Goal: Task Accomplishment & Management: Manage account settings

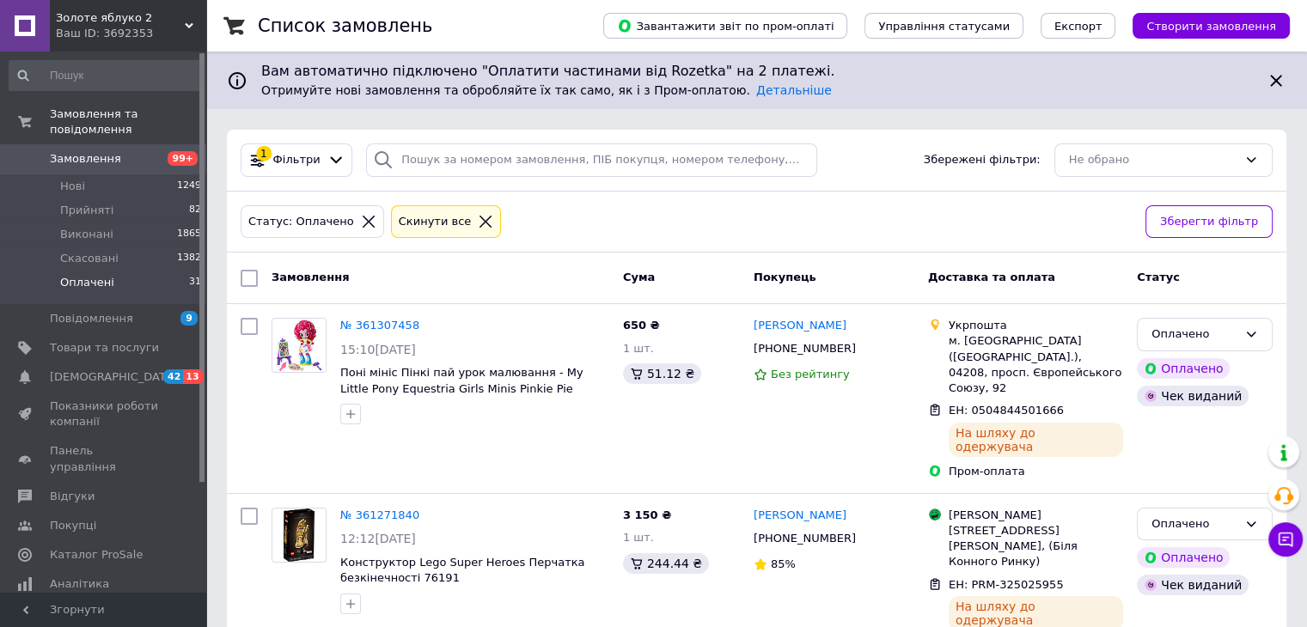
click at [84, 275] on span "Оплачені" at bounding box center [87, 282] width 54 height 15
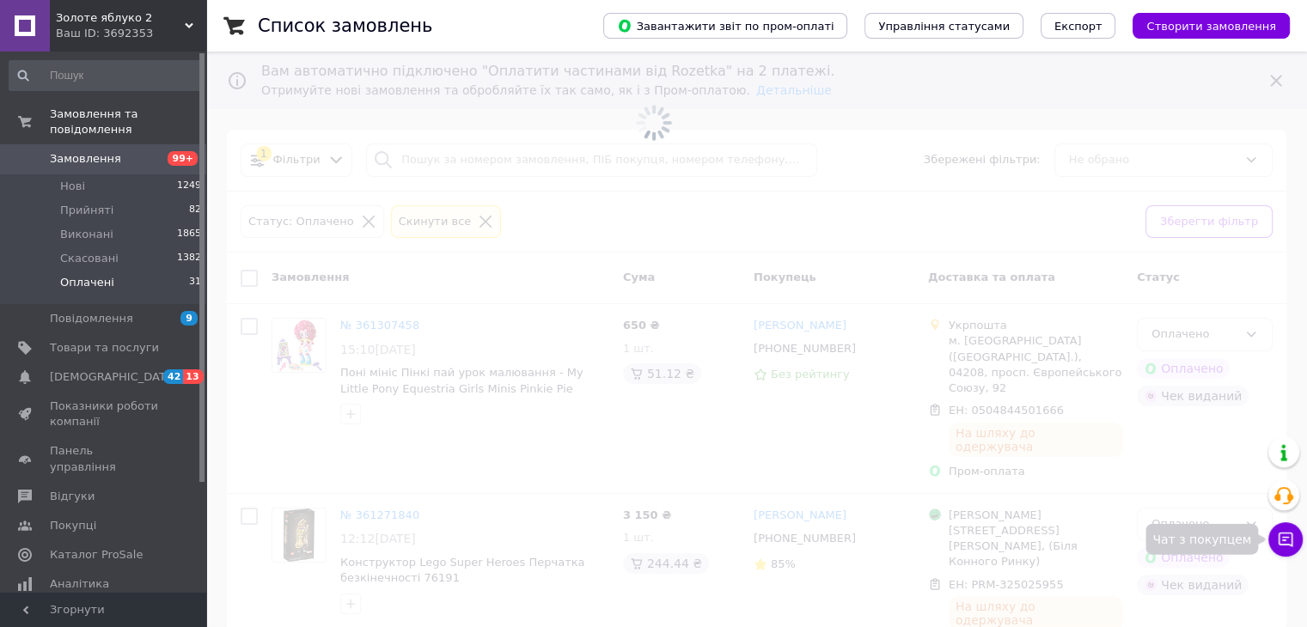
click at [1292, 531] on icon at bounding box center [1285, 539] width 17 height 17
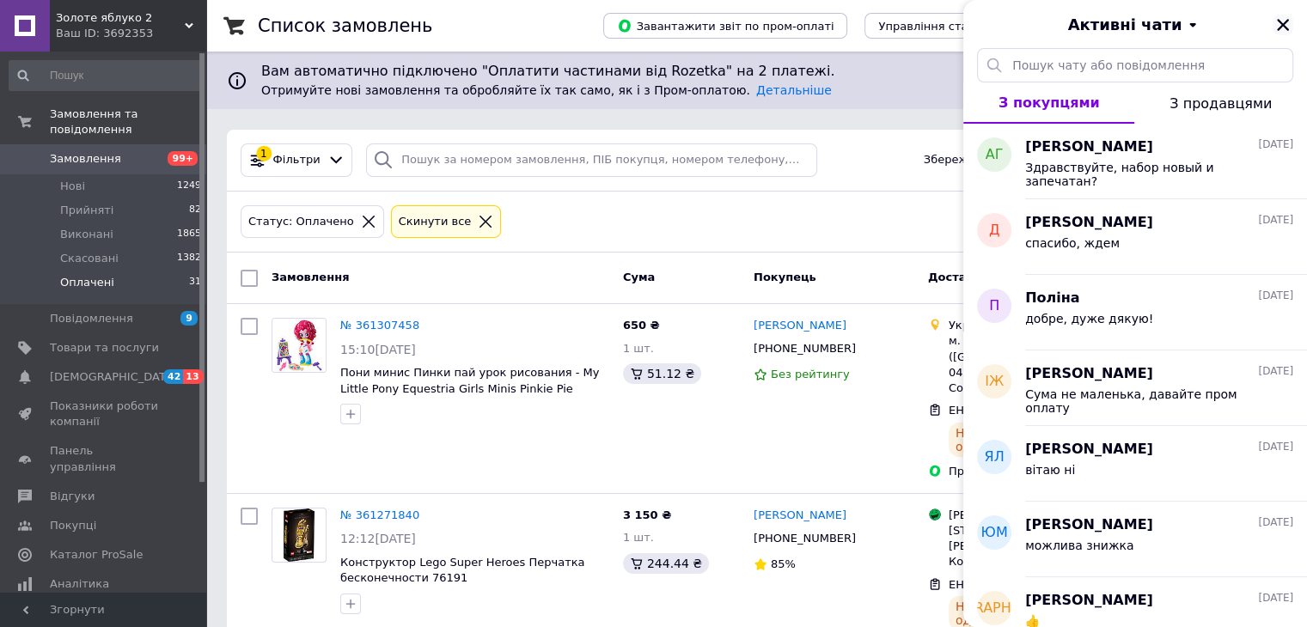
click at [1279, 21] on icon "Закрити" at bounding box center [1283, 25] width 12 height 12
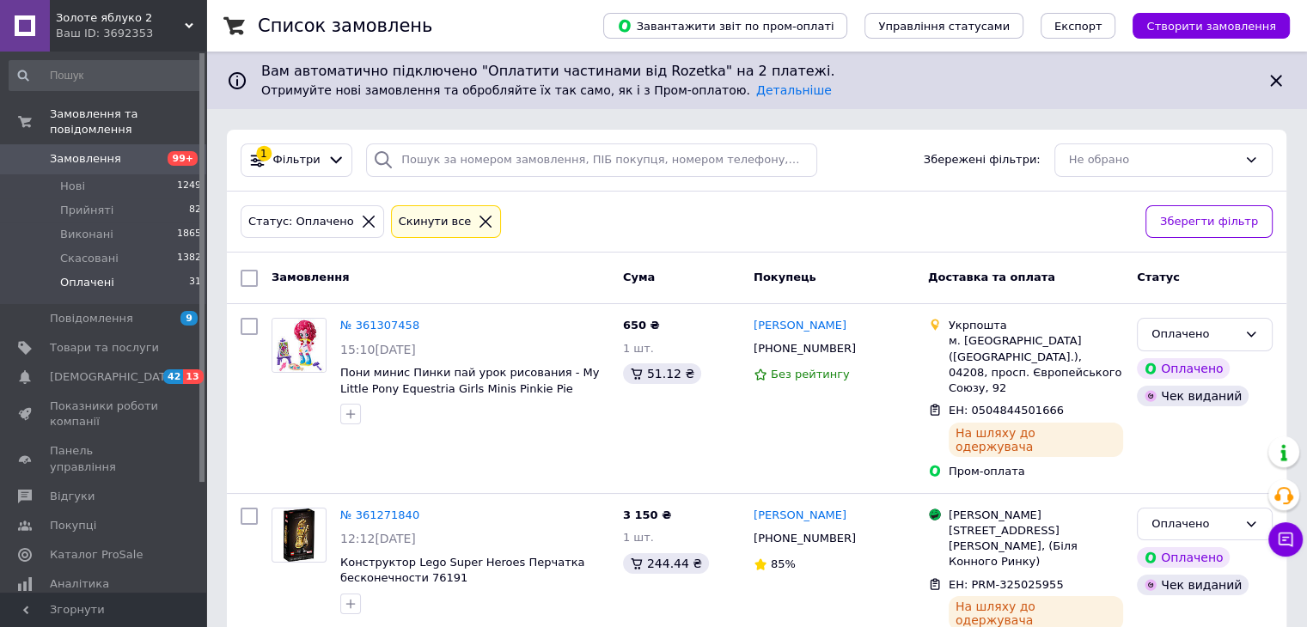
click at [110, 21] on span "Золоте яблуко 2" at bounding box center [120, 17] width 129 height 15
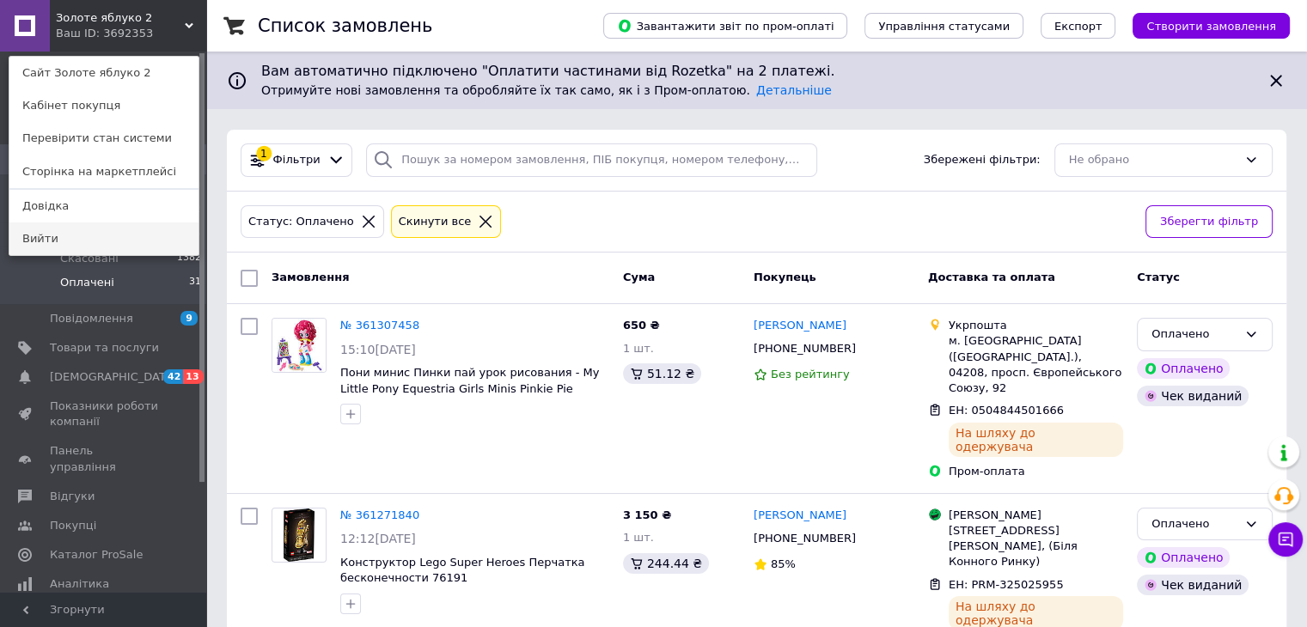
click at [74, 242] on link "Вийти" at bounding box center [103, 239] width 189 height 33
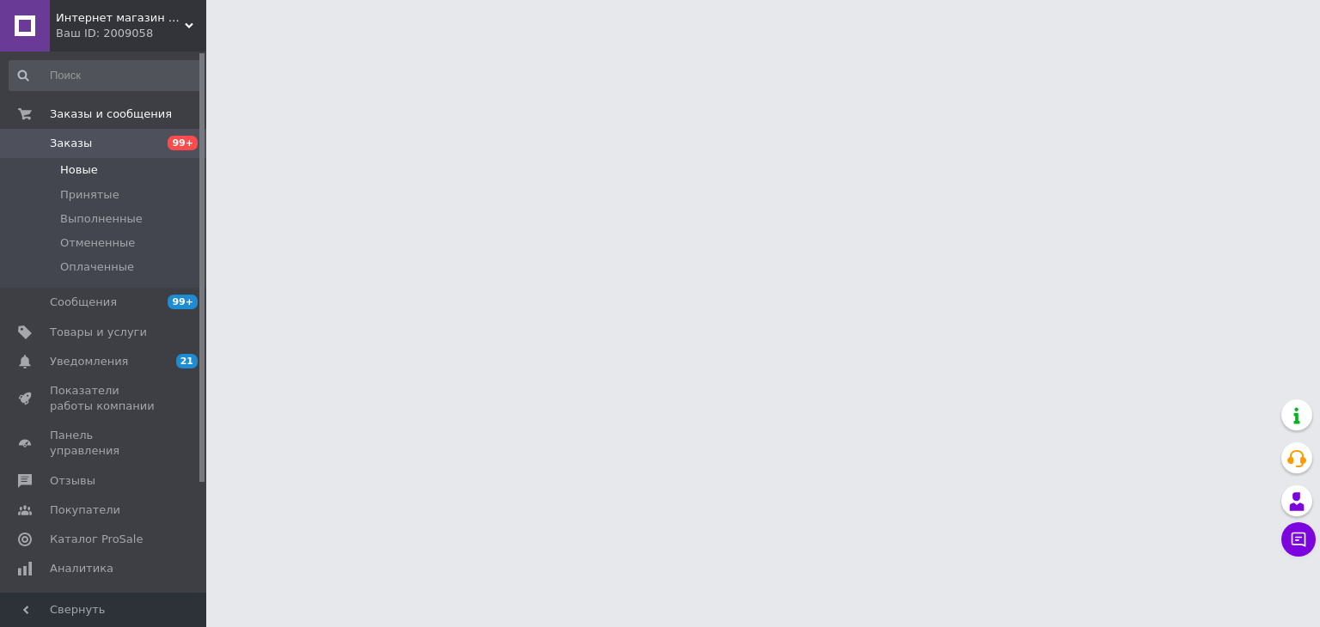
click at [76, 173] on span "Новые" at bounding box center [79, 169] width 38 height 15
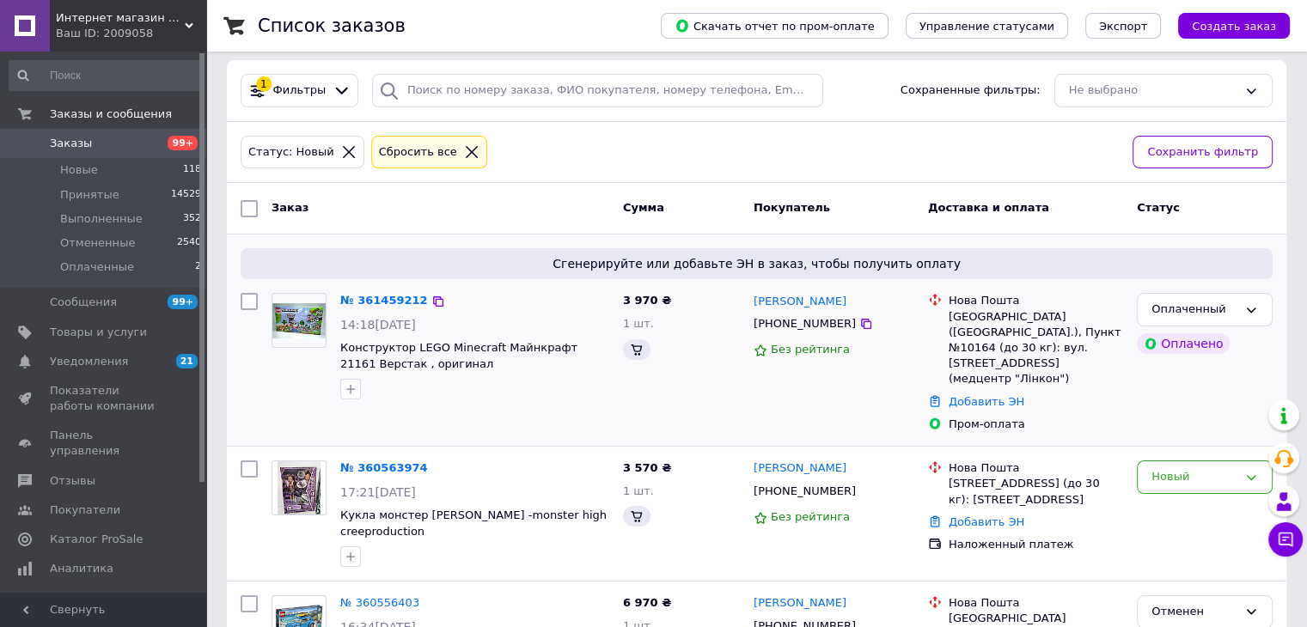
scroll to position [177, 0]
click at [388, 301] on link "№ 361459212" at bounding box center [384, 301] width 88 height 13
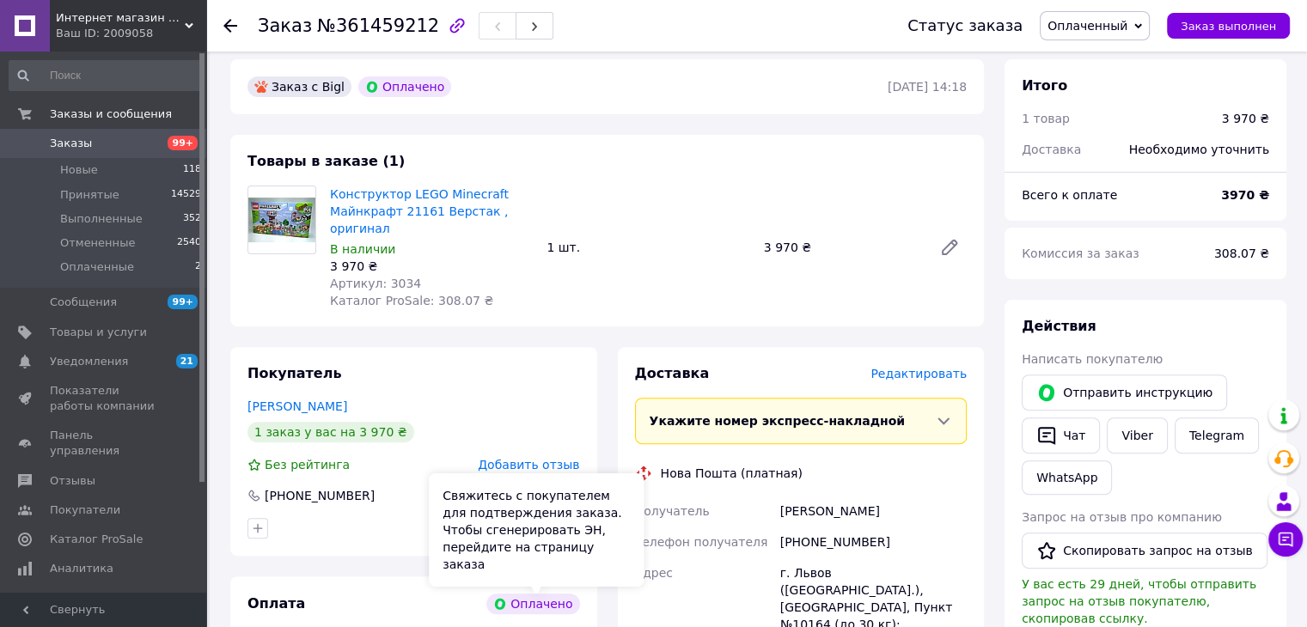
scroll to position [485, 0]
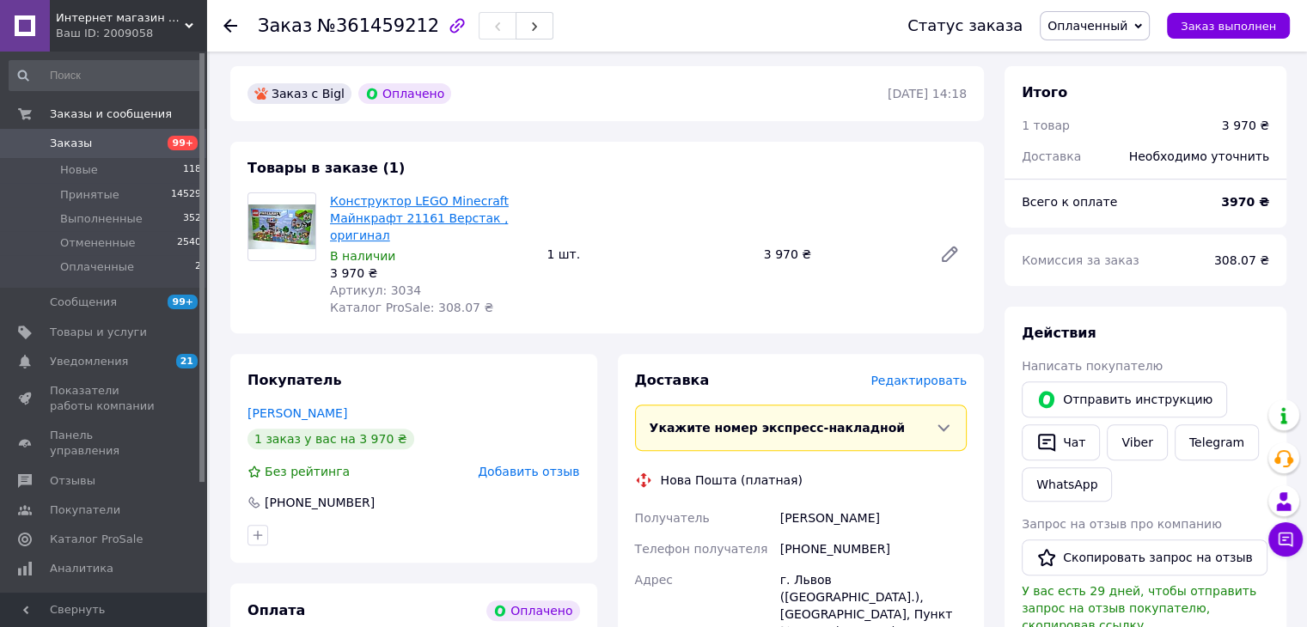
click at [439, 218] on link "Конструктор LEGO Minecraft Майнкрафт 21161 Верстак , оригинал" at bounding box center [419, 218] width 179 height 48
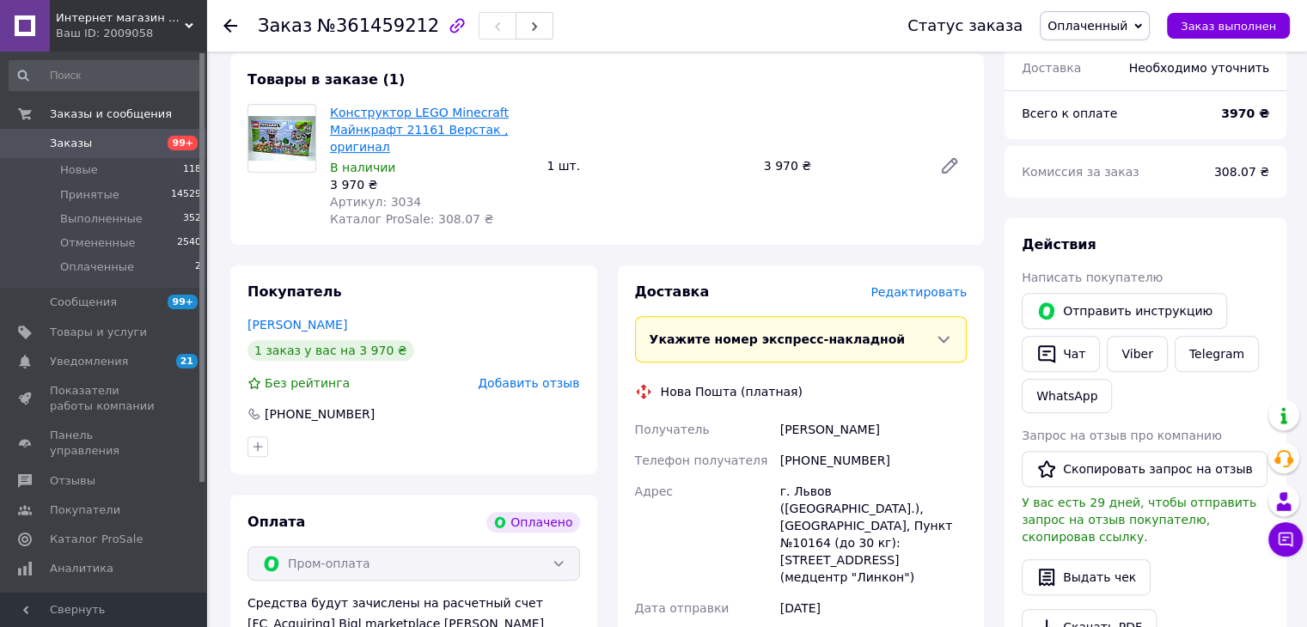
scroll to position [574, 0]
click at [430, 121] on span "Конструктор LEGO Minecraft Майнкрафт 21161 Верстак , оригинал" at bounding box center [431, 129] width 203 height 52
click at [416, 124] on link "Конструктор LEGO Minecraft Майнкрафт 21161 Верстак , оригинал" at bounding box center [419, 129] width 179 height 48
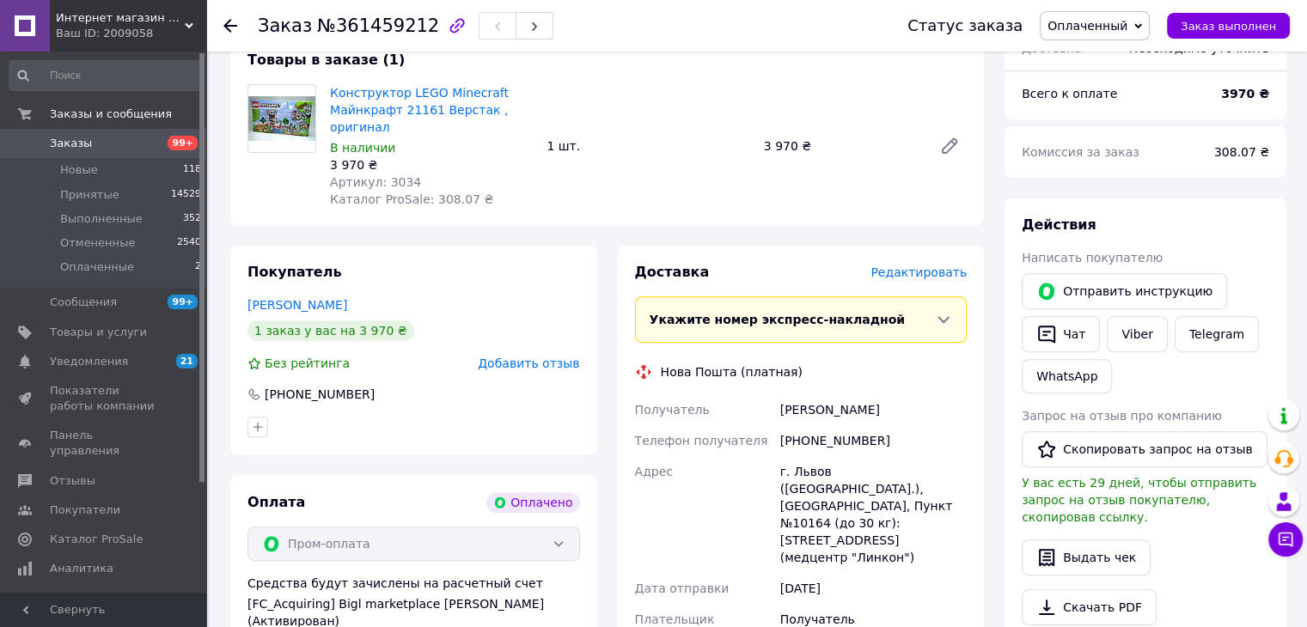
scroll to position [595, 0]
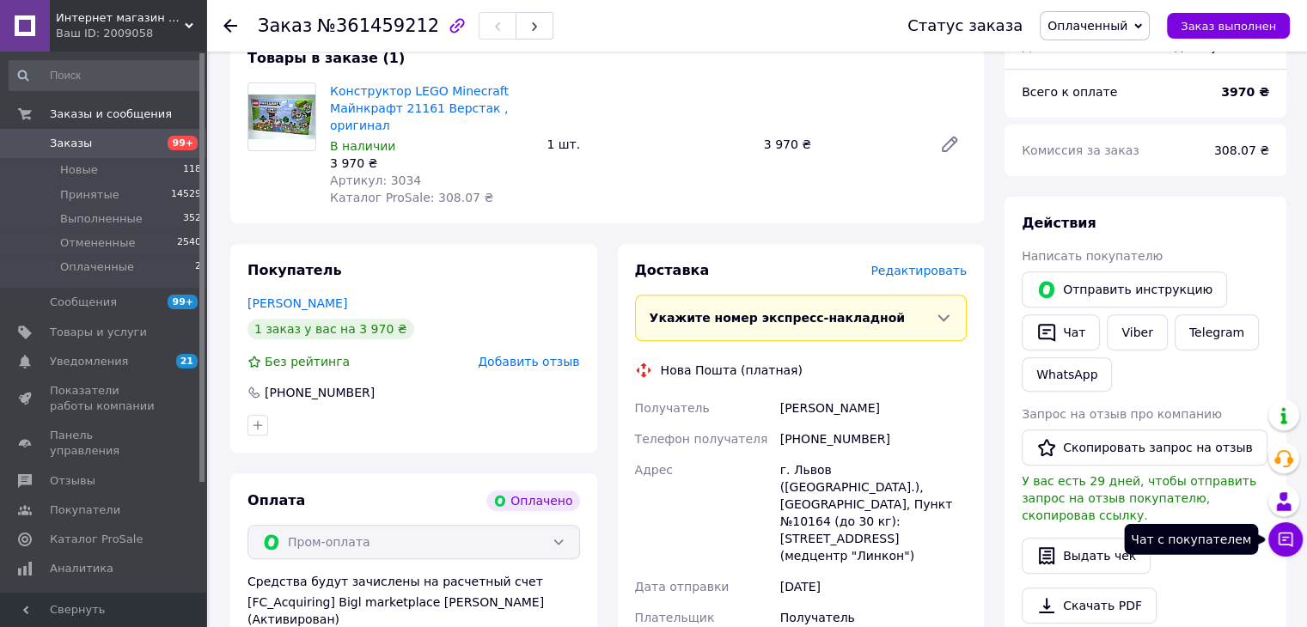
click at [1279, 531] on icon at bounding box center [1285, 539] width 17 height 17
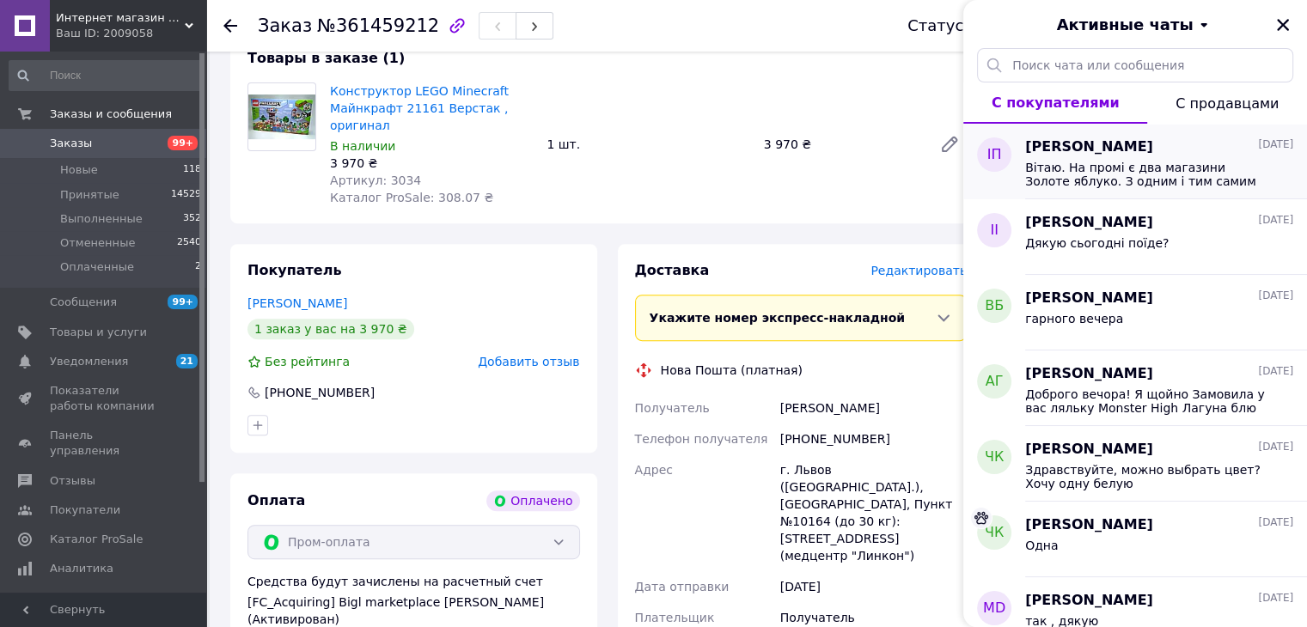
click at [1120, 158] on div "Вітаю. На промі є два магазини Золоте яблуко. З одним і тим самим товаром, одни…" at bounding box center [1159, 172] width 268 height 31
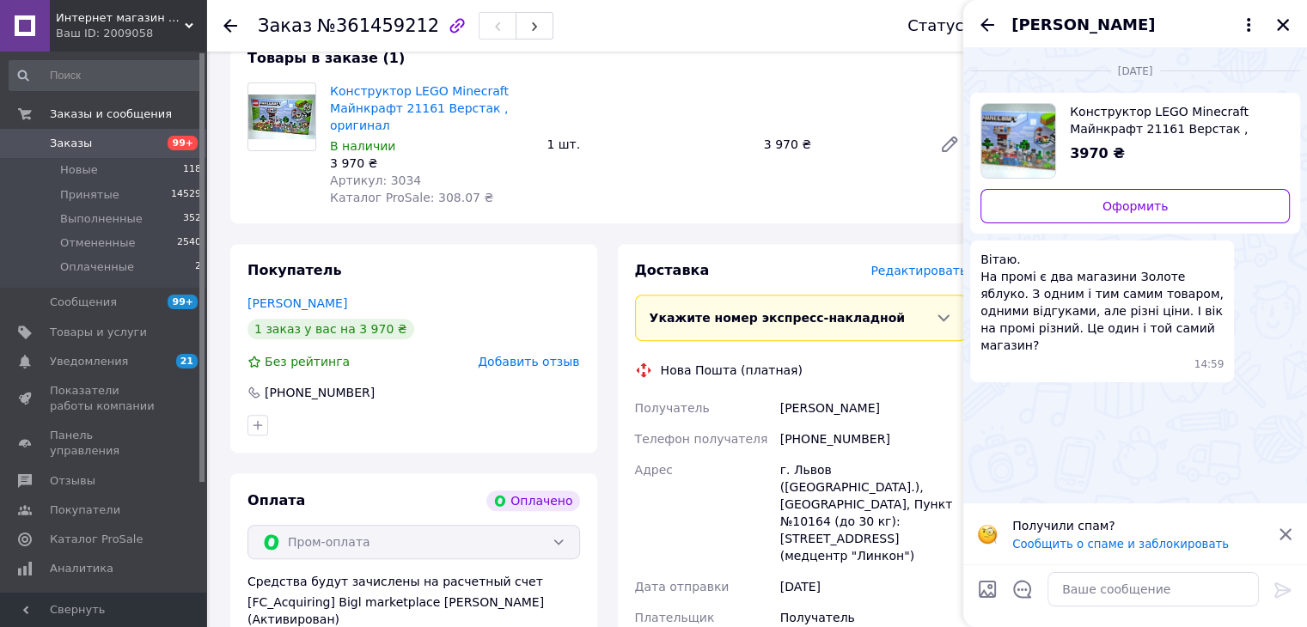
click at [129, 28] on div "Ваш ID: 2009058" at bounding box center [131, 33] width 150 height 15
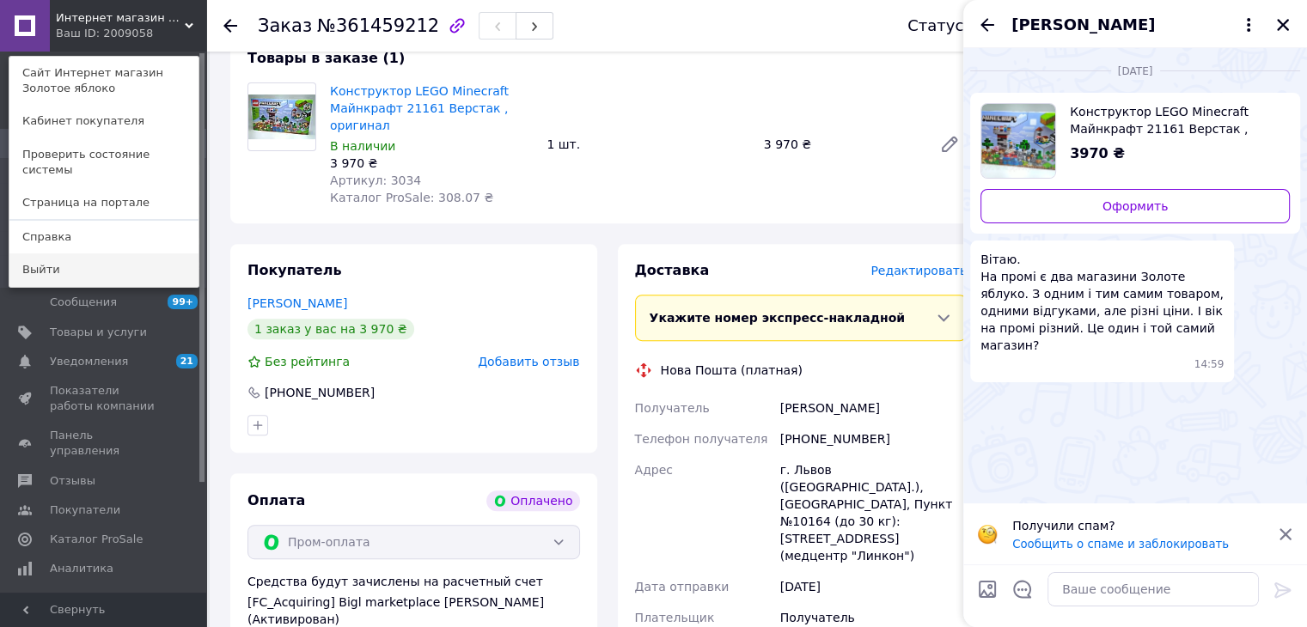
click at [71, 259] on link "Выйти" at bounding box center [103, 270] width 189 height 33
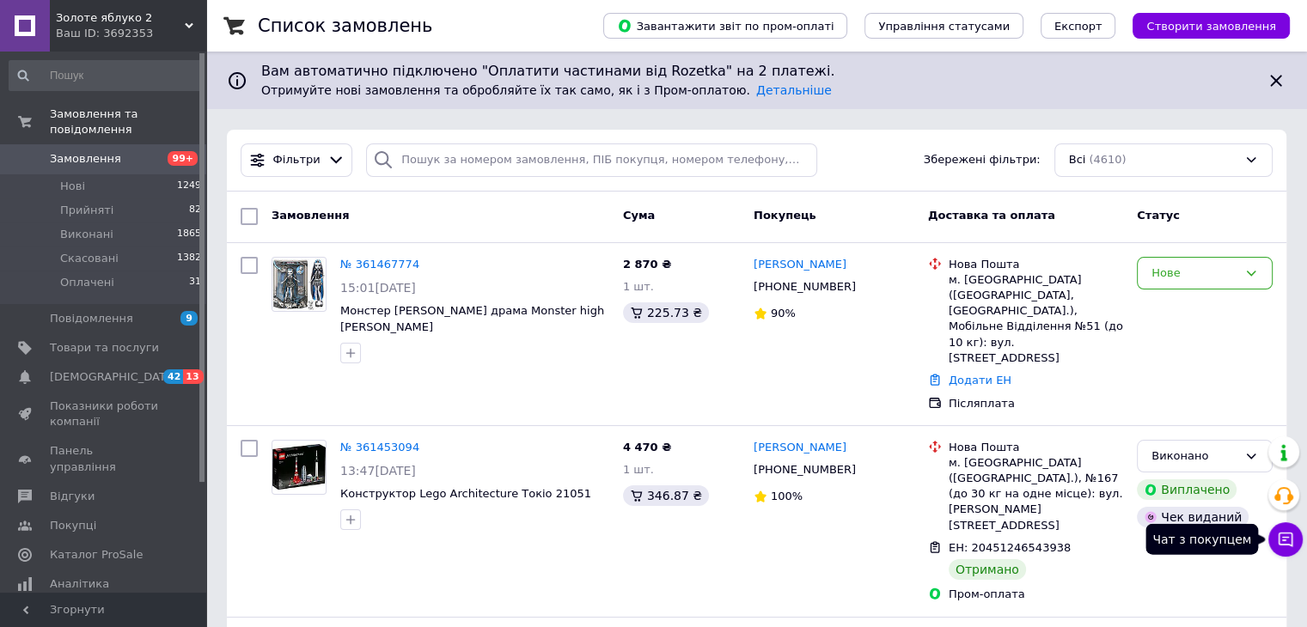
click at [1277, 550] on button "Чат з покупцем" at bounding box center [1286, 540] width 34 height 34
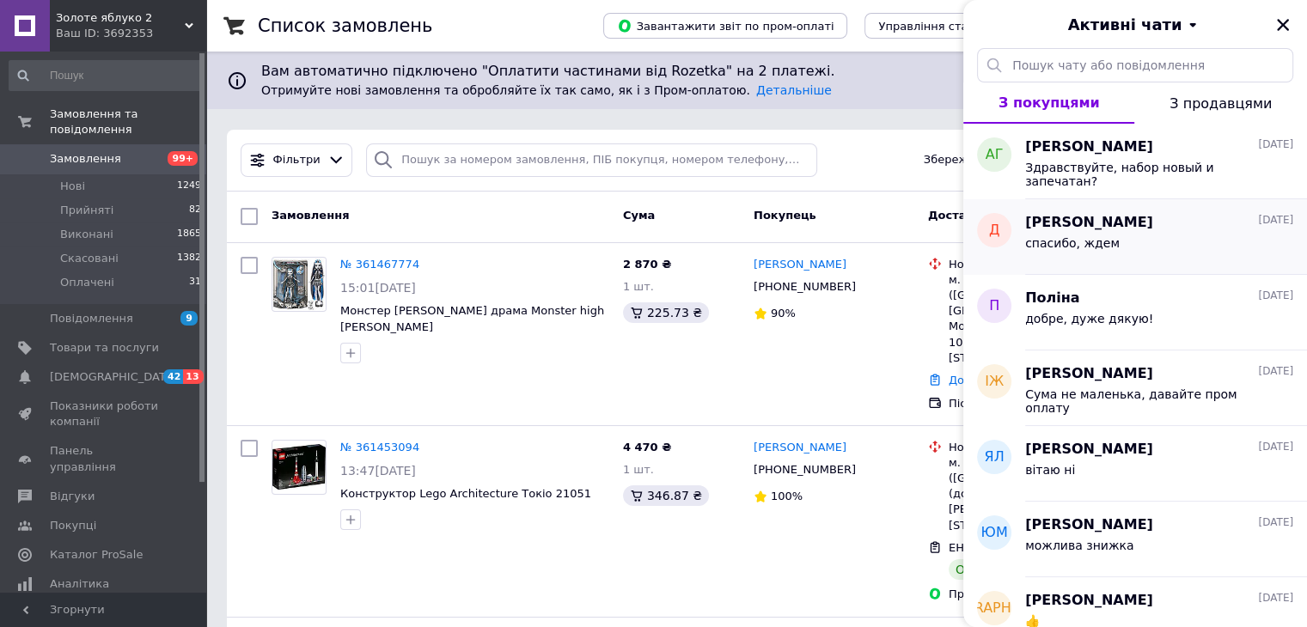
click at [1096, 233] on div "спасибо, ждем" at bounding box center [1159, 247] width 268 height 28
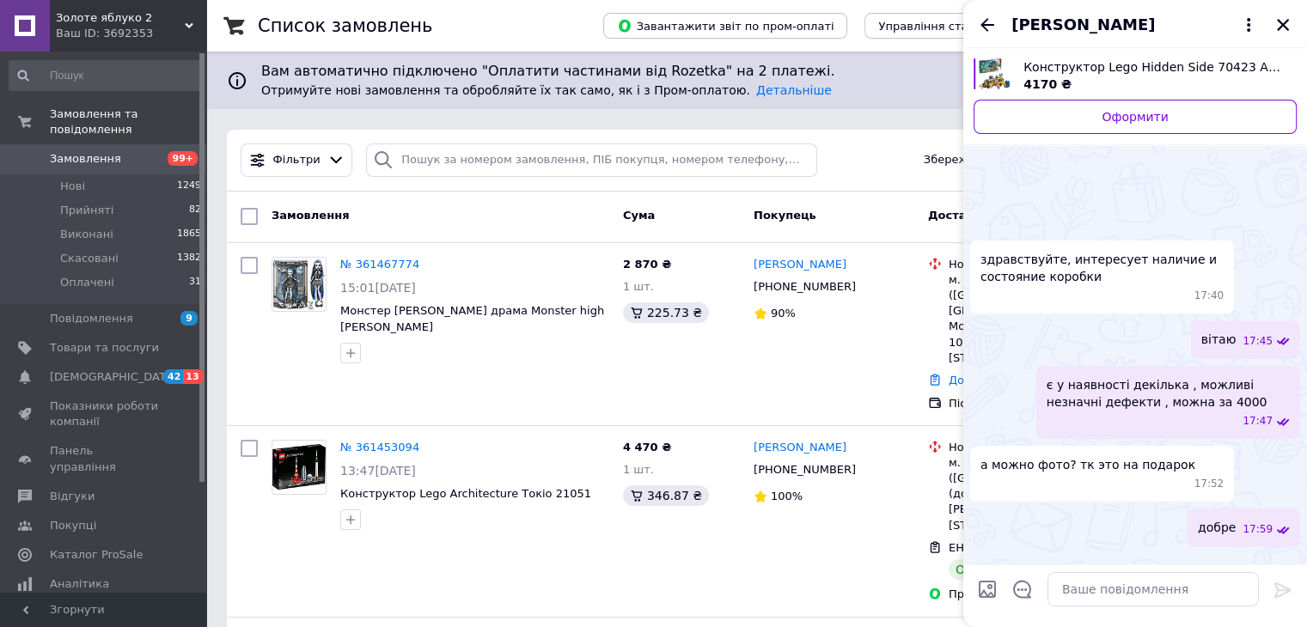
scroll to position [1677, 0]
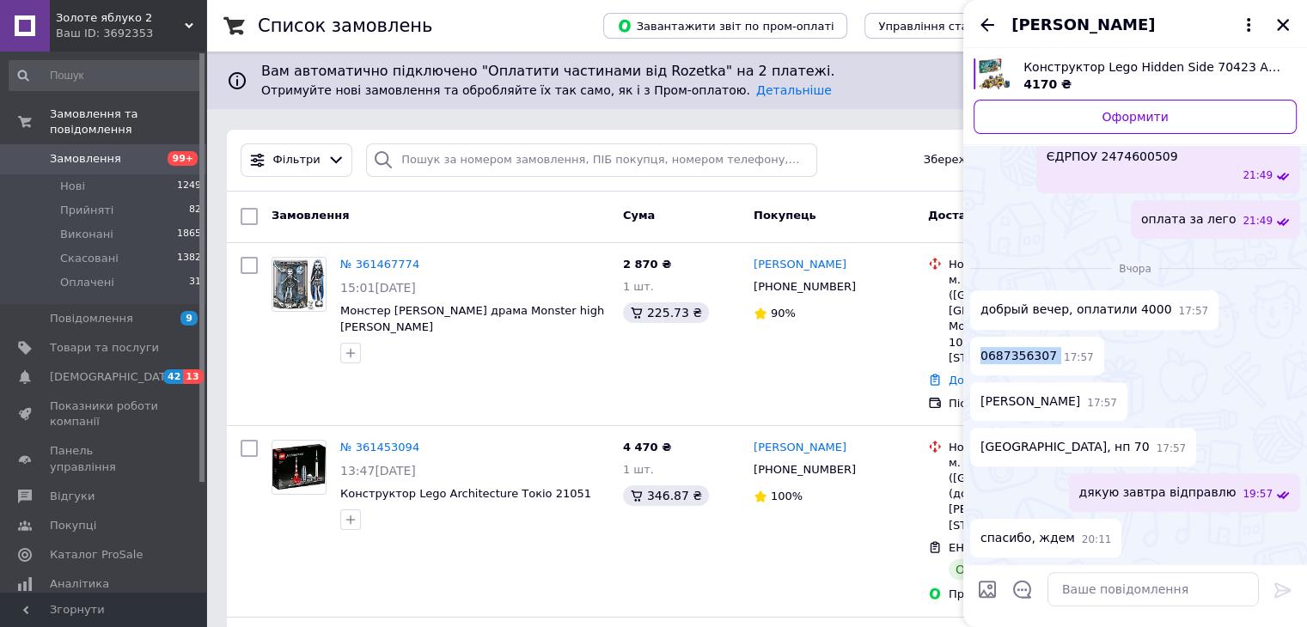
drag, startPoint x: 1049, startPoint y: 358, endPoint x: 977, endPoint y: 355, distance: 71.4
click at [977, 355] on div "0687356307 17:57" at bounding box center [1037, 356] width 134 height 39
copy span "0687356307"
click at [1087, 595] on textarea at bounding box center [1153, 589] width 211 height 34
paste textarea "20 4512 4745 4616"
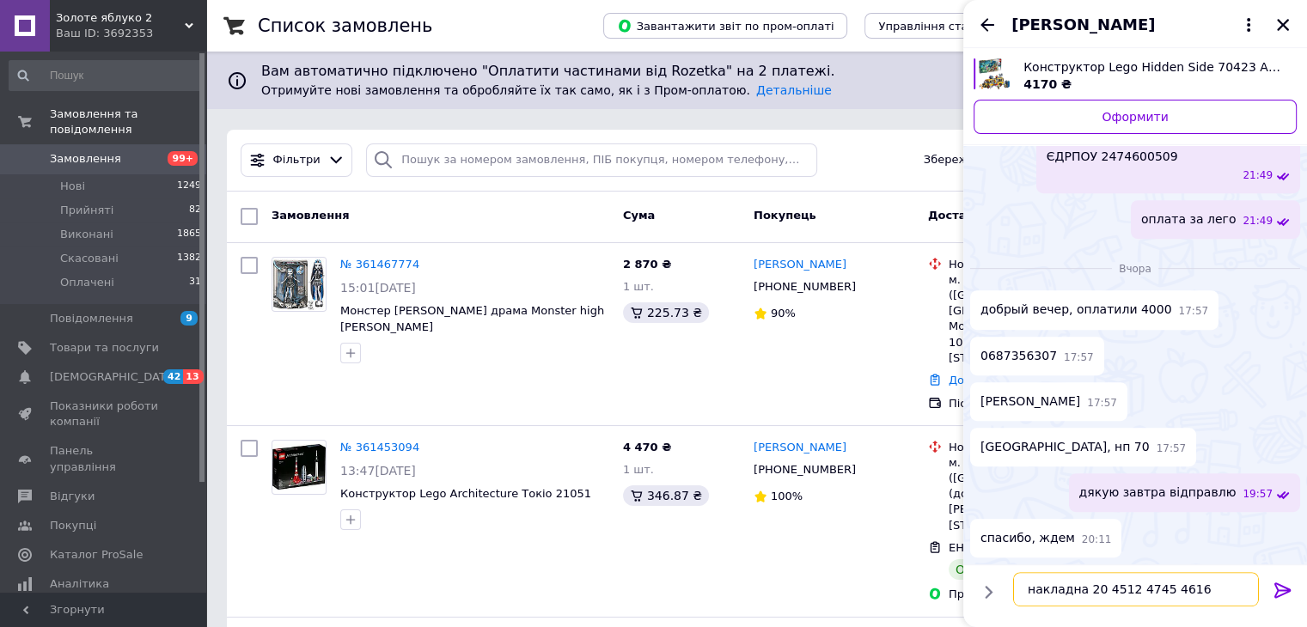
type textarea "накладна 20 4512 4745 4616"
click at [1278, 584] on icon at bounding box center [1283, 590] width 16 height 15
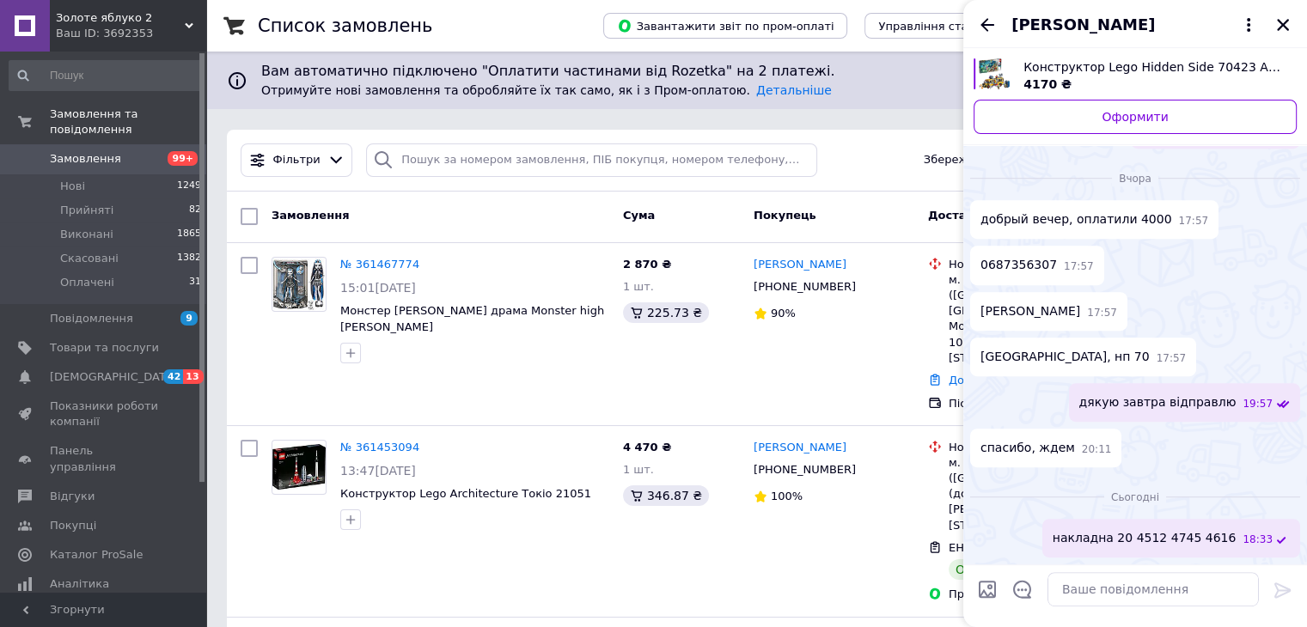
scroll to position [1723, 0]
click at [1282, 24] on icon "Закрити" at bounding box center [1283, 25] width 12 height 12
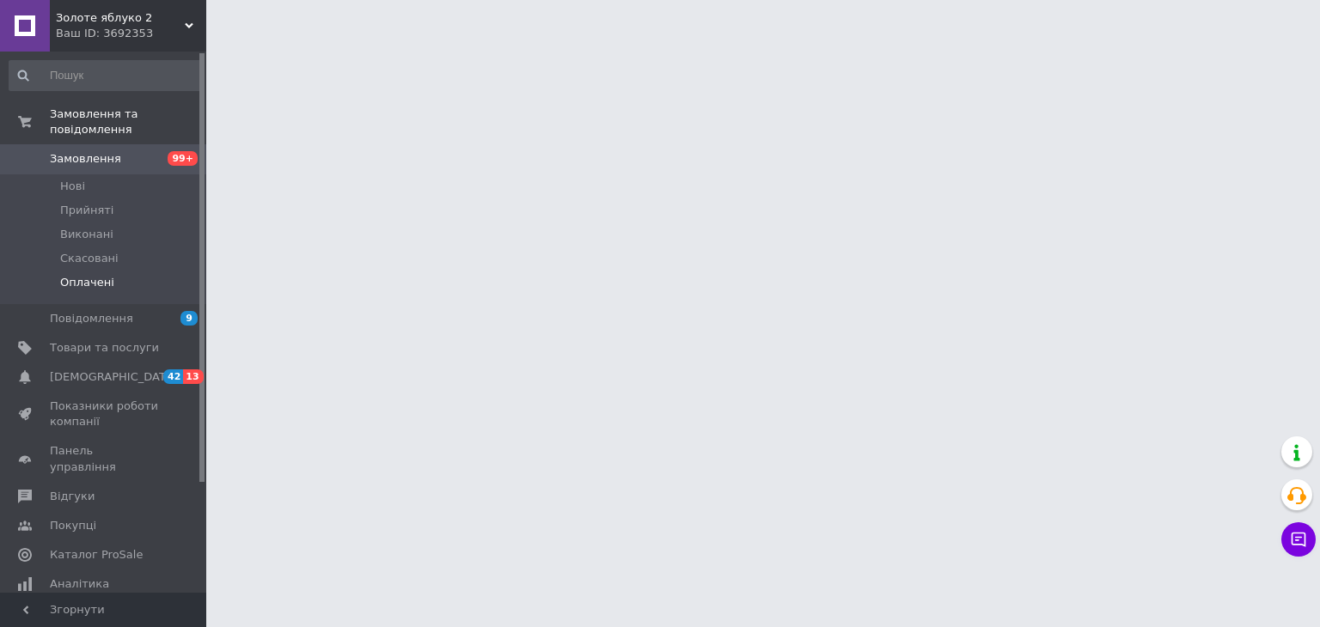
click at [89, 275] on span "Оплачені" at bounding box center [87, 282] width 54 height 15
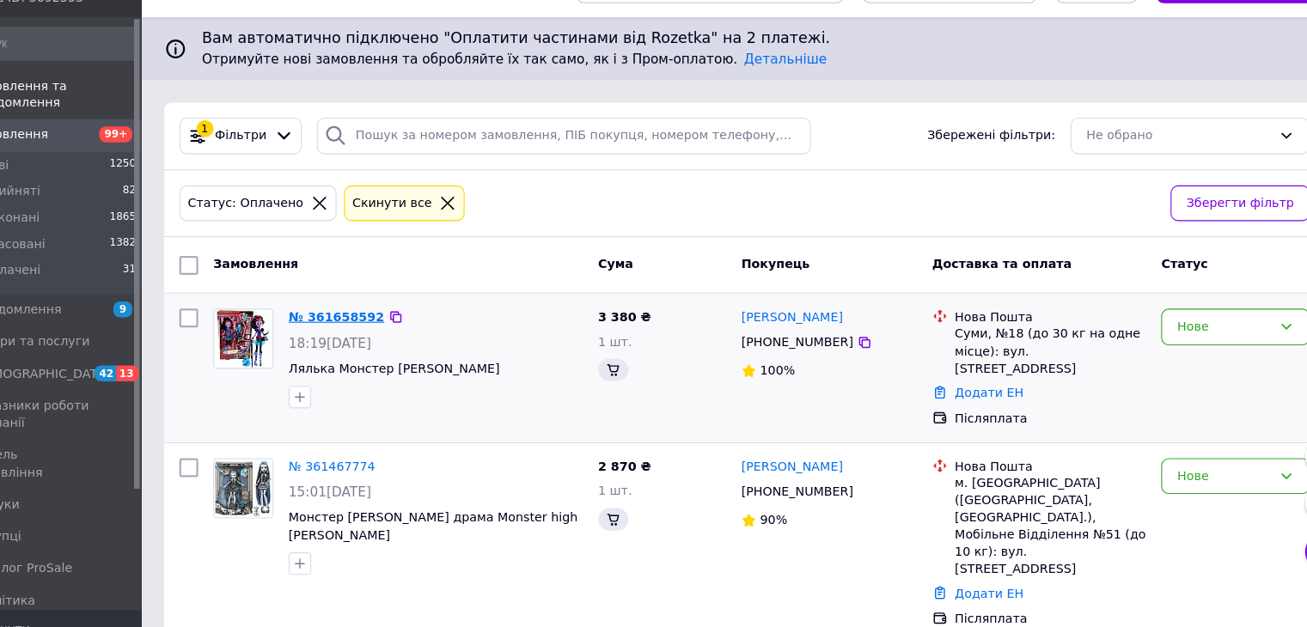
click at [402, 331] on link "№ 361658592" at bounding box center [384, 325] width 88 height 13
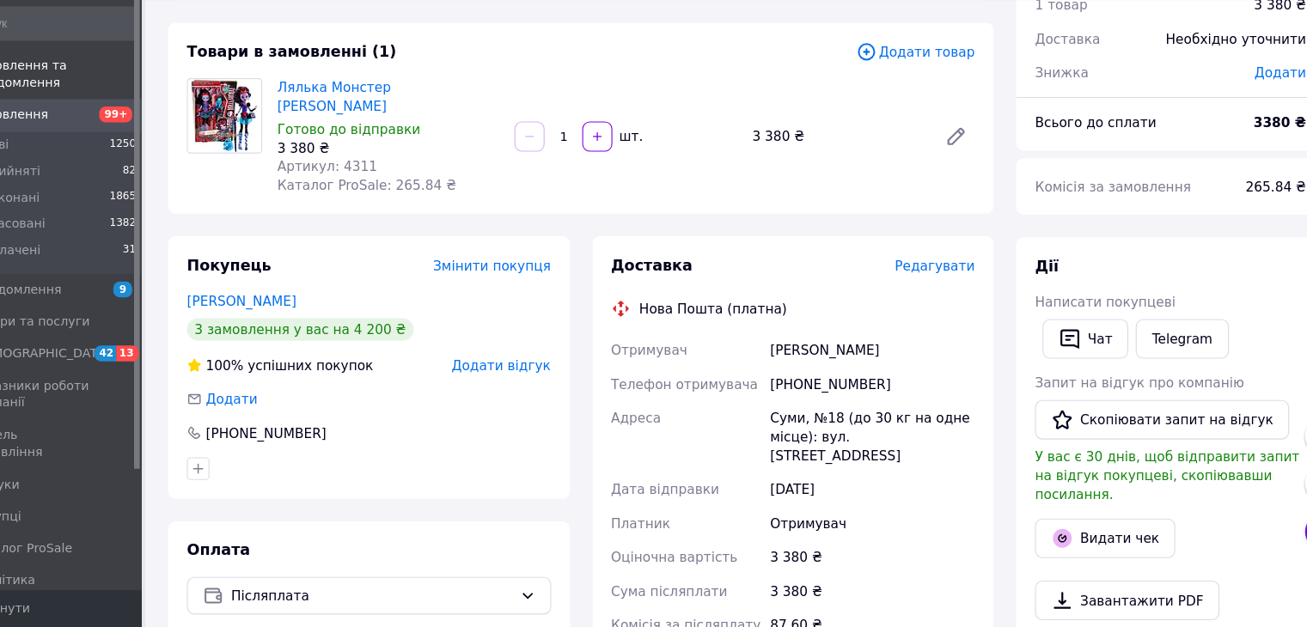
scroll to position [72, 0]
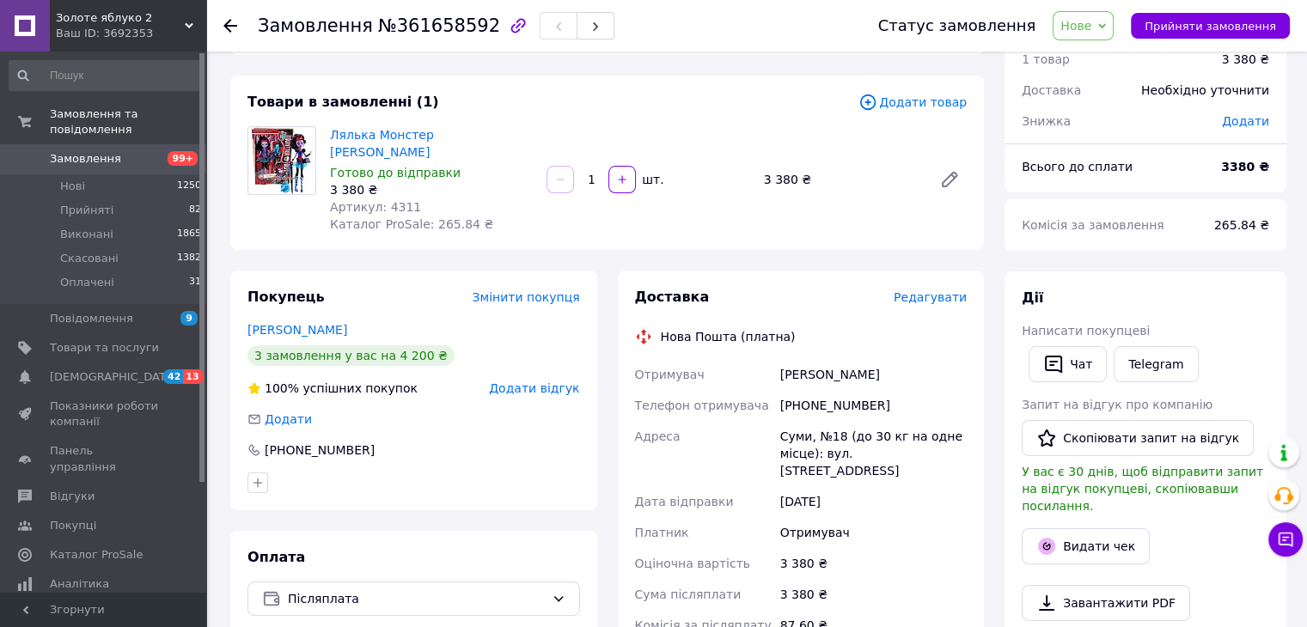
click at [226, 21] on icon at bounding box center [230, 26] width 14 height 14
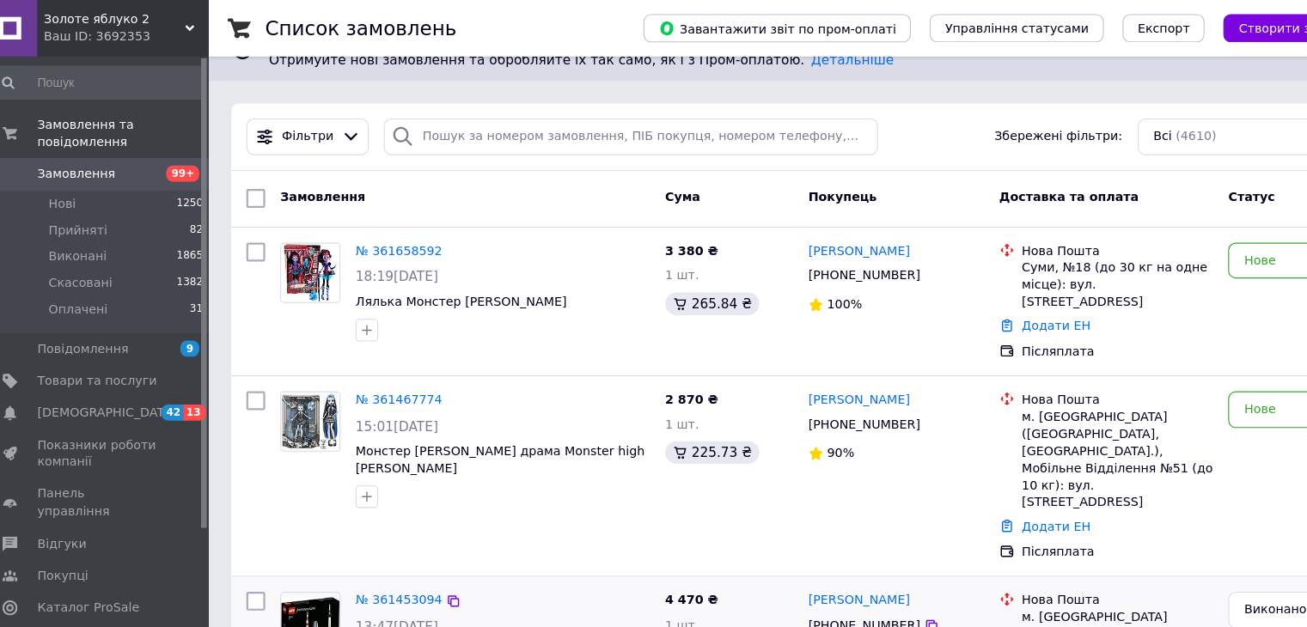
scroll to position [34, 0]
drag, startPoint x: 773, startPoint y: 256, endPoint x: 833, endPoint y: 252, distance: 60.3
click at [833, 252] on div "[PHONE_NUMBER]" at bounding box center [804, 253] width 109 height 22
copy div "0937061092"
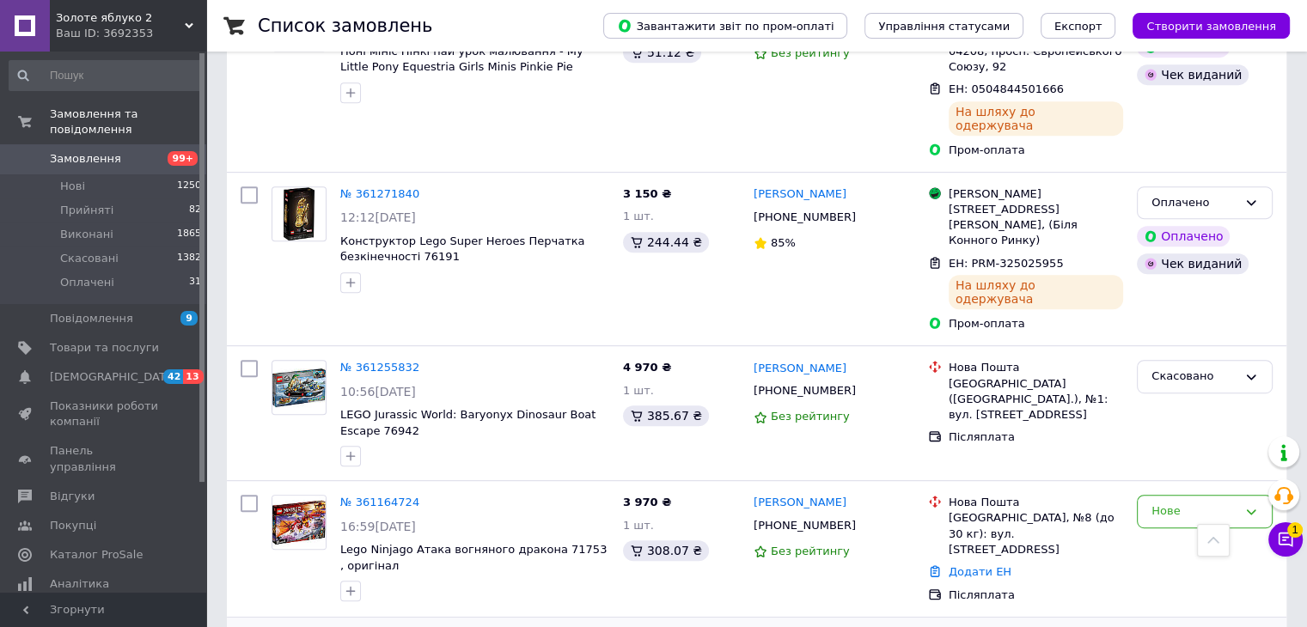
scroll to position [775, 0]
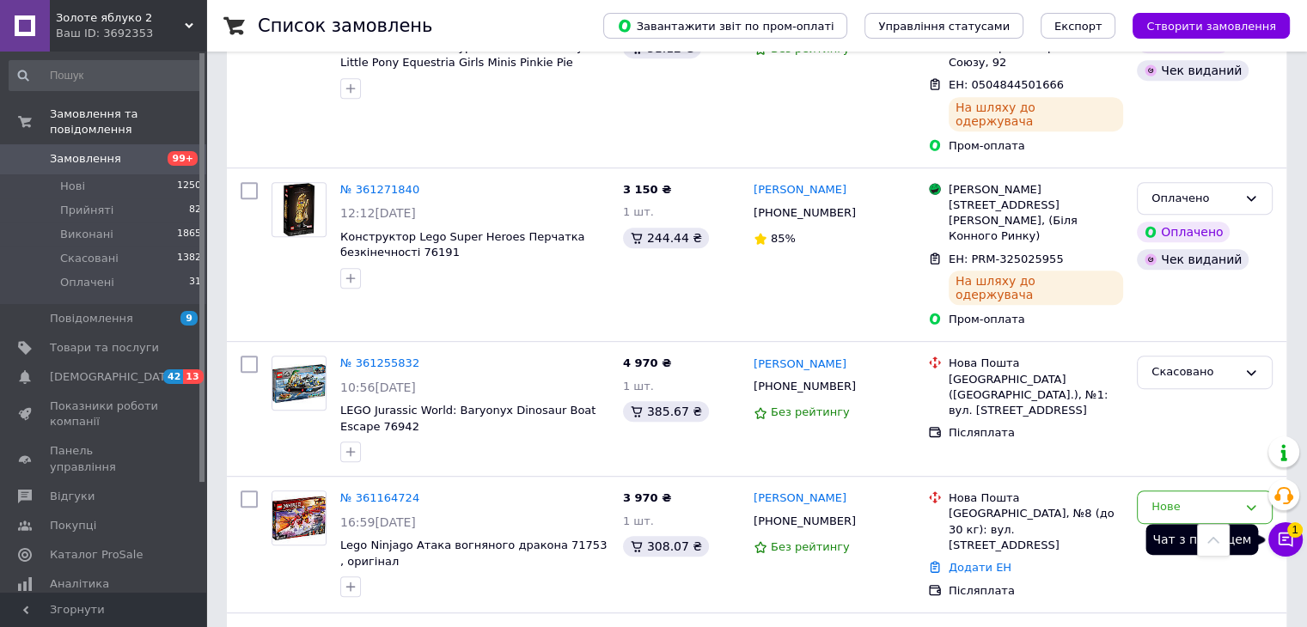
click at [1277, 536] on icon at bounding box center [1285, 539] width 17 height 17
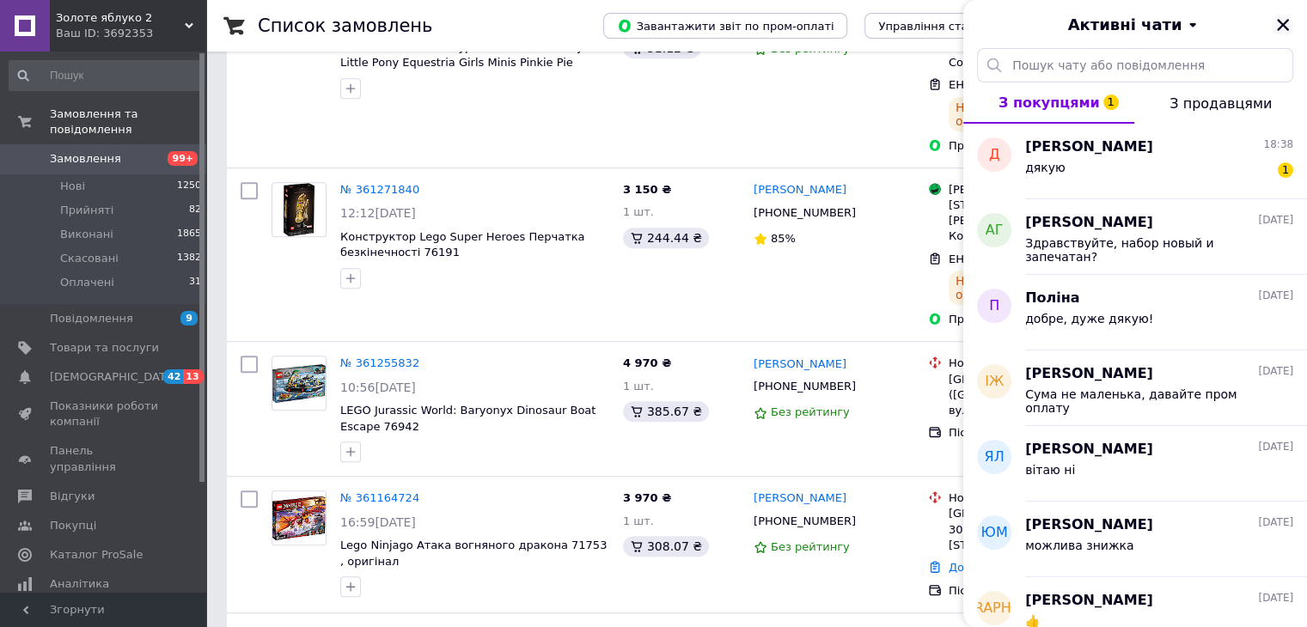
click at [1280, 24] on icon "Закрити" at bounding box center [1282, 24] width 15 height 15
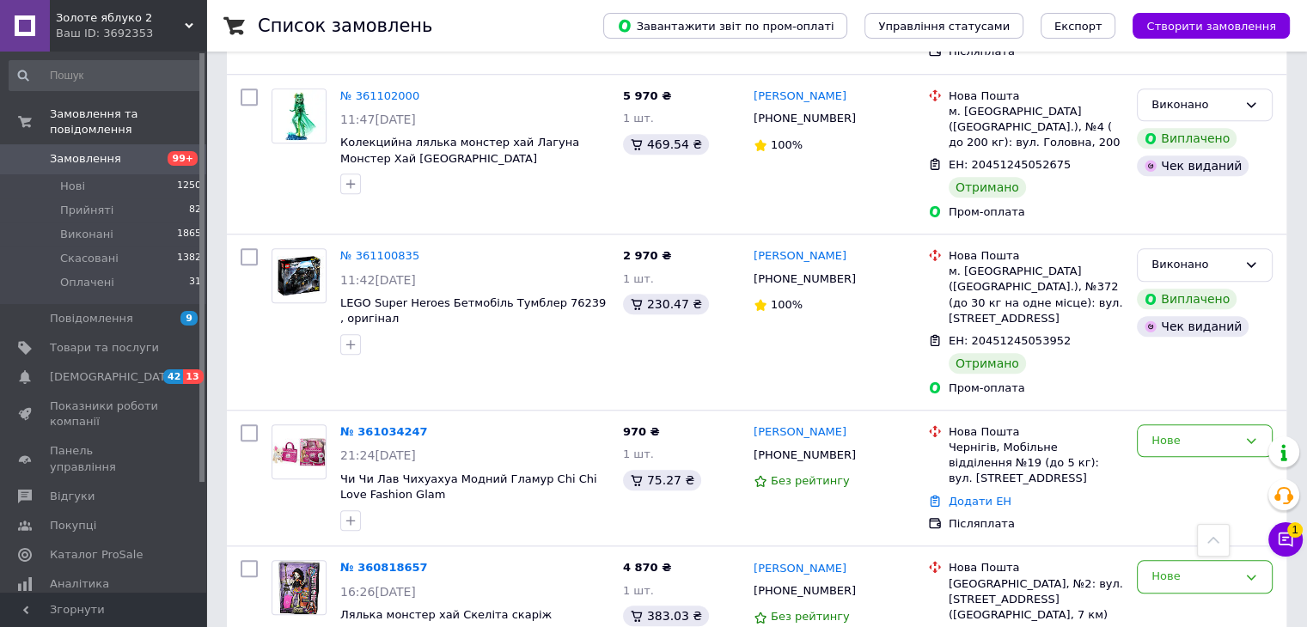
scroll to position [1596, 0]
drag, startPoint x: 772, startPoint y: 404, endPoint x: 833, endPoint y: 409, distance: 61.2
click at [833, 579] on div "[PHONE_NUMBER]" at bounding box center [804, 590] width 109 height 22
copy div "0732074871"
click at [402, 560] on link "№ 360818657" at bounding box center [384, 566] width 88 height 13
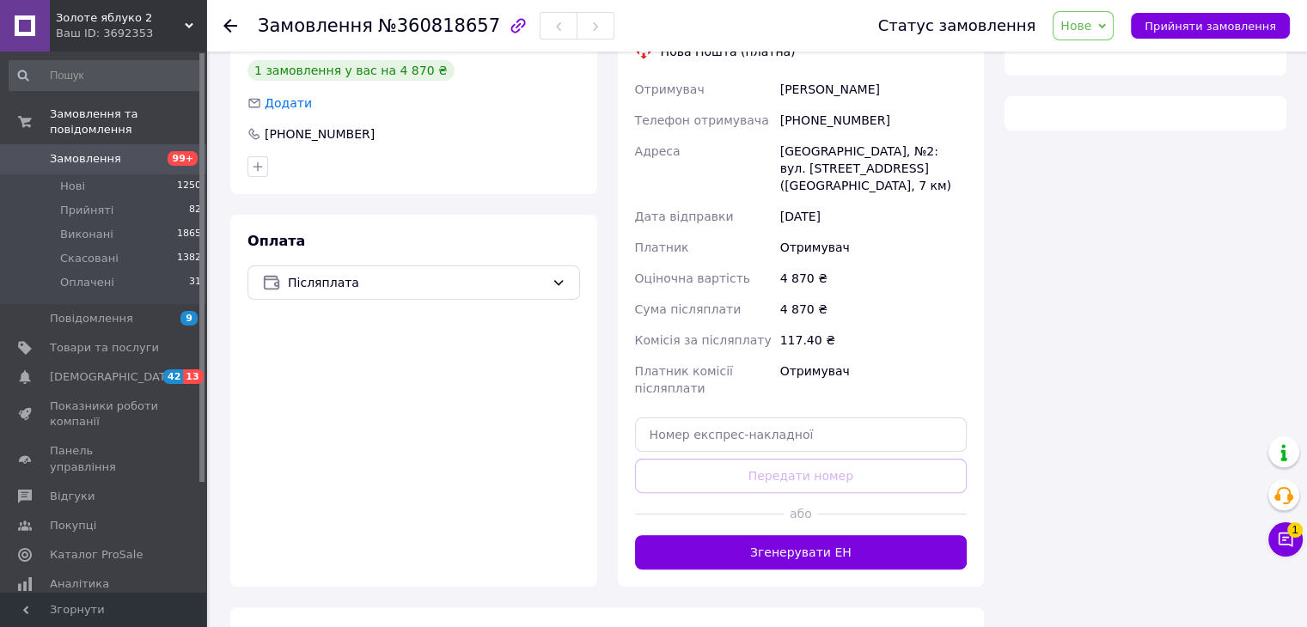
scroll to position [570, 0]
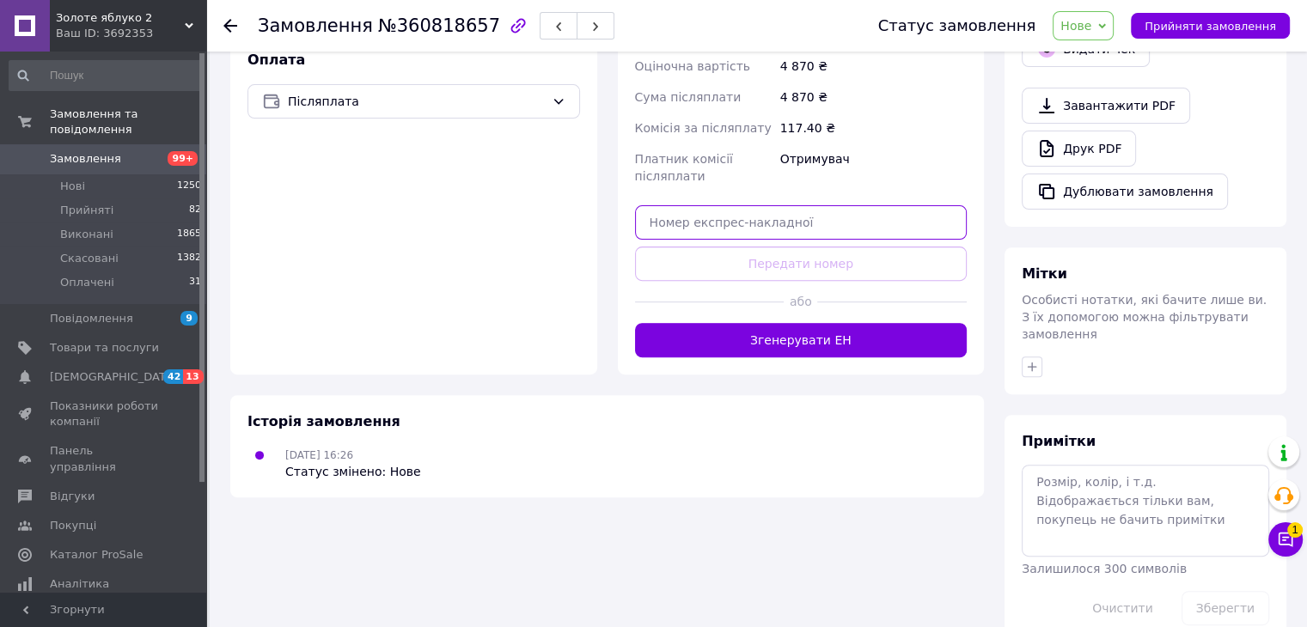
click at [665, 205] on input "text" at bounding box center [801, 222] width 333 height 34
paste input "20451247464536"
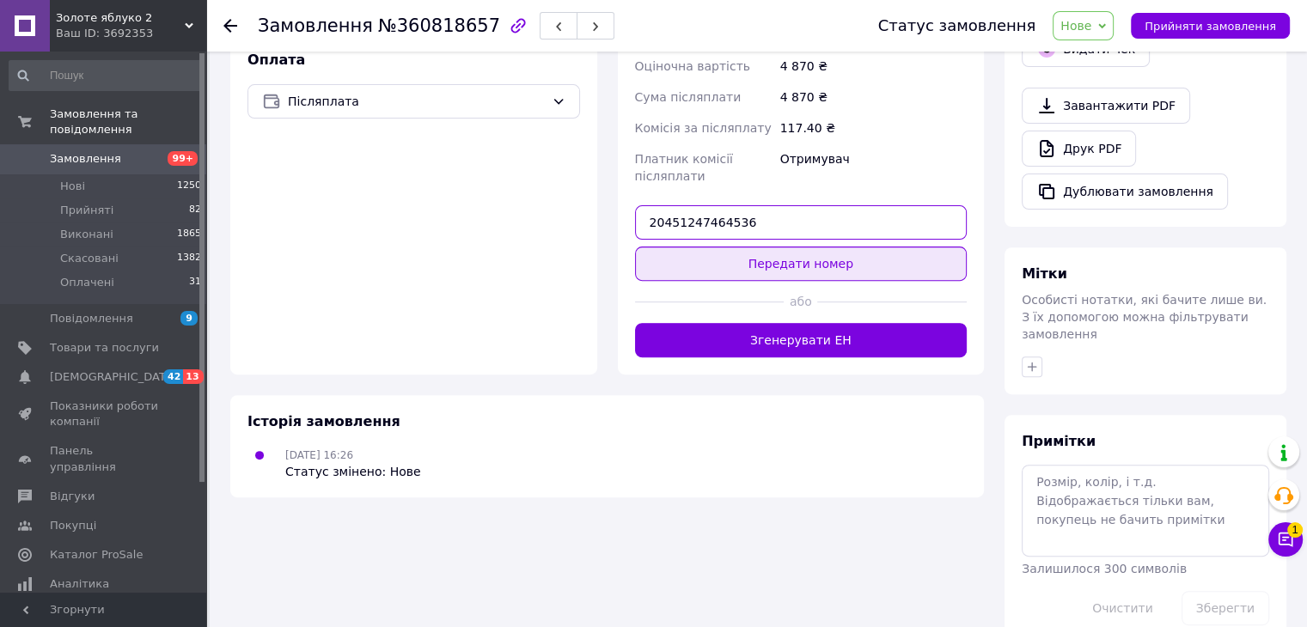
type input "20451247464536"
click at [784, 247] on button "Передати номер" at bounding box center [801, 264] width 333 height 34
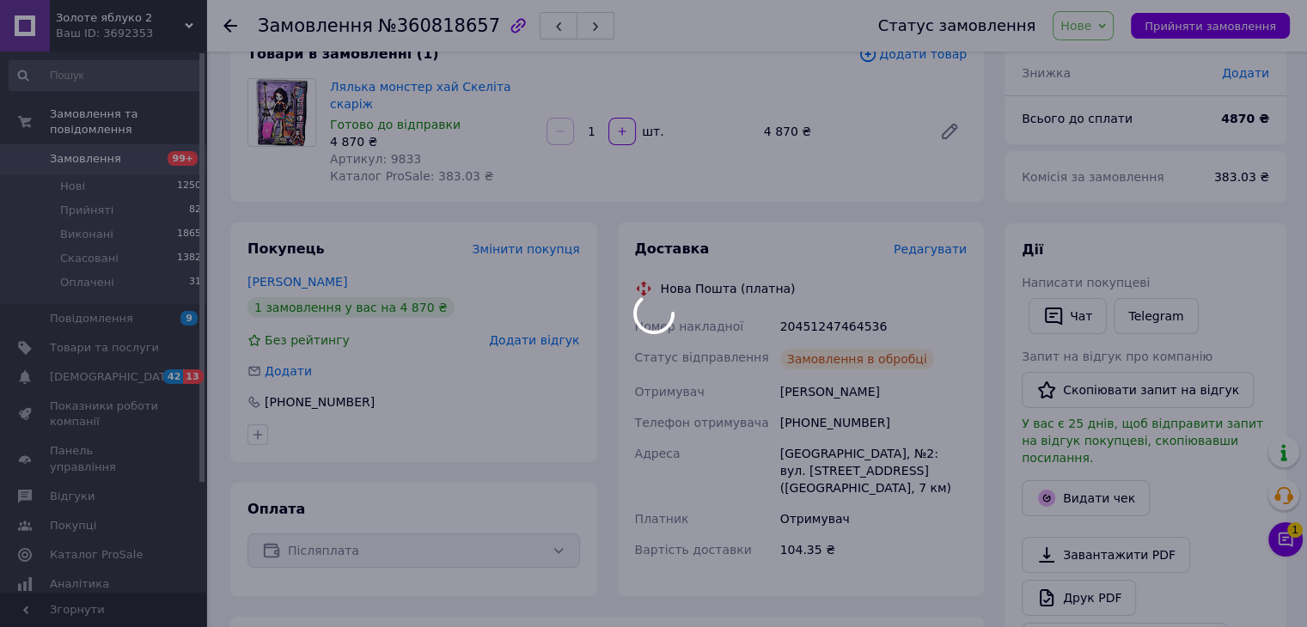
scroll to position [119, 0]
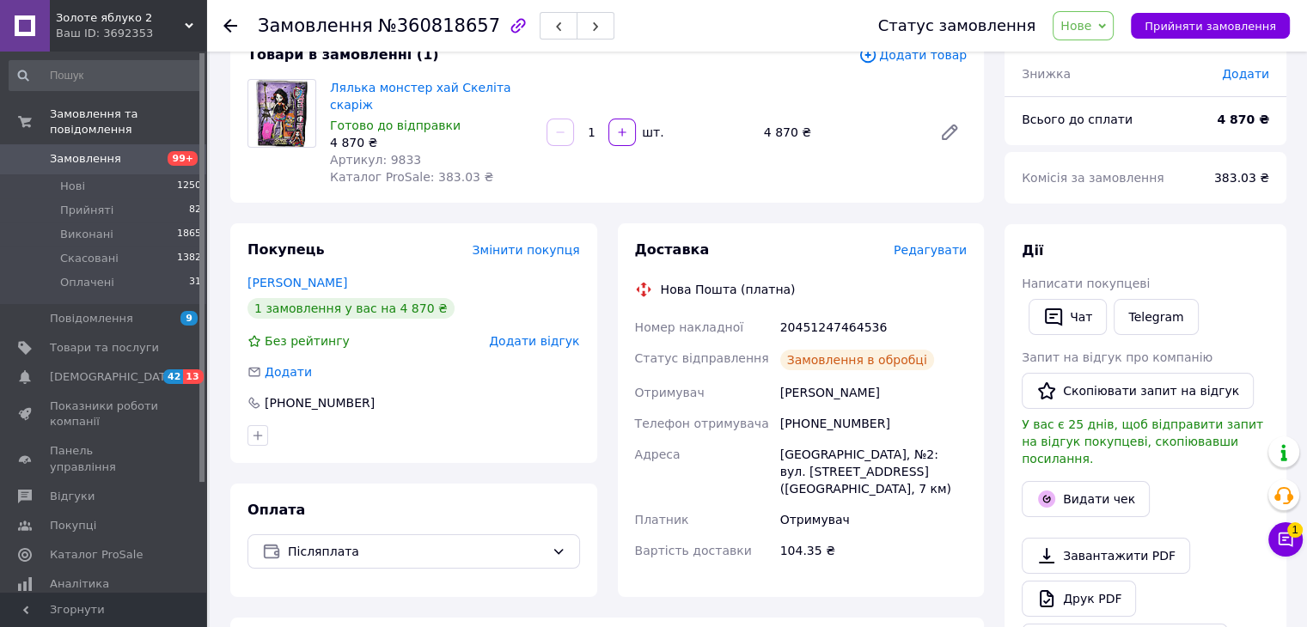
click at [227, 21] on icon at bounding box center [230, 26] width 14 height 14
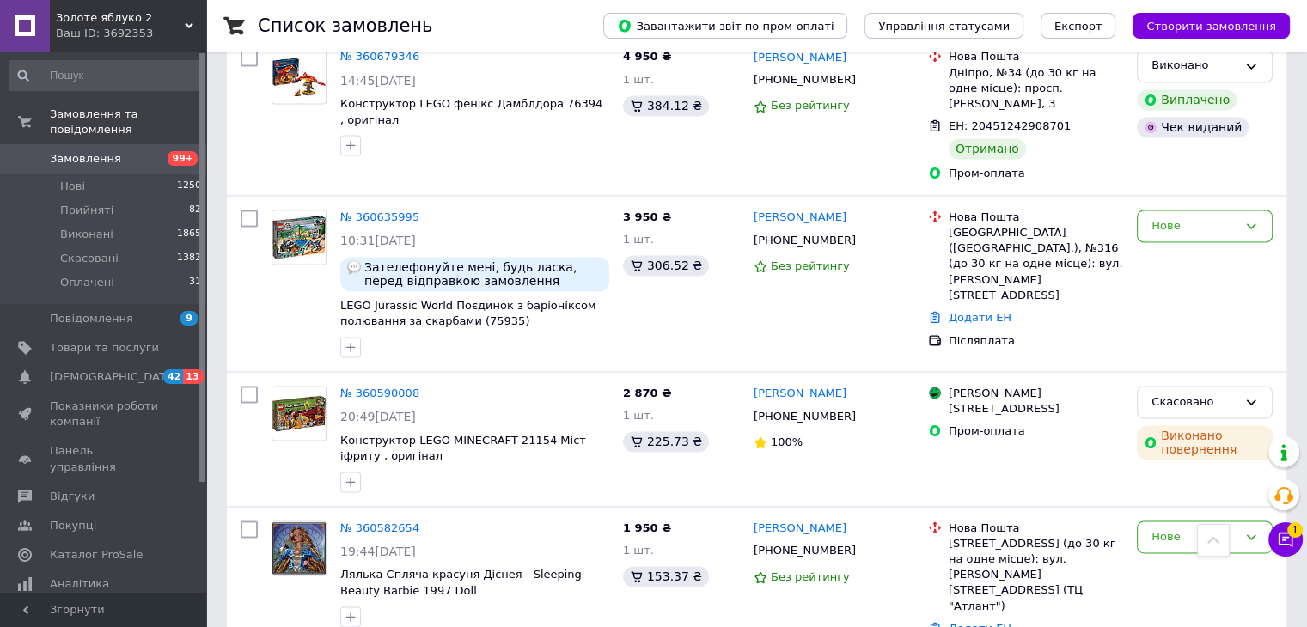
scroll to position [2538, 0]
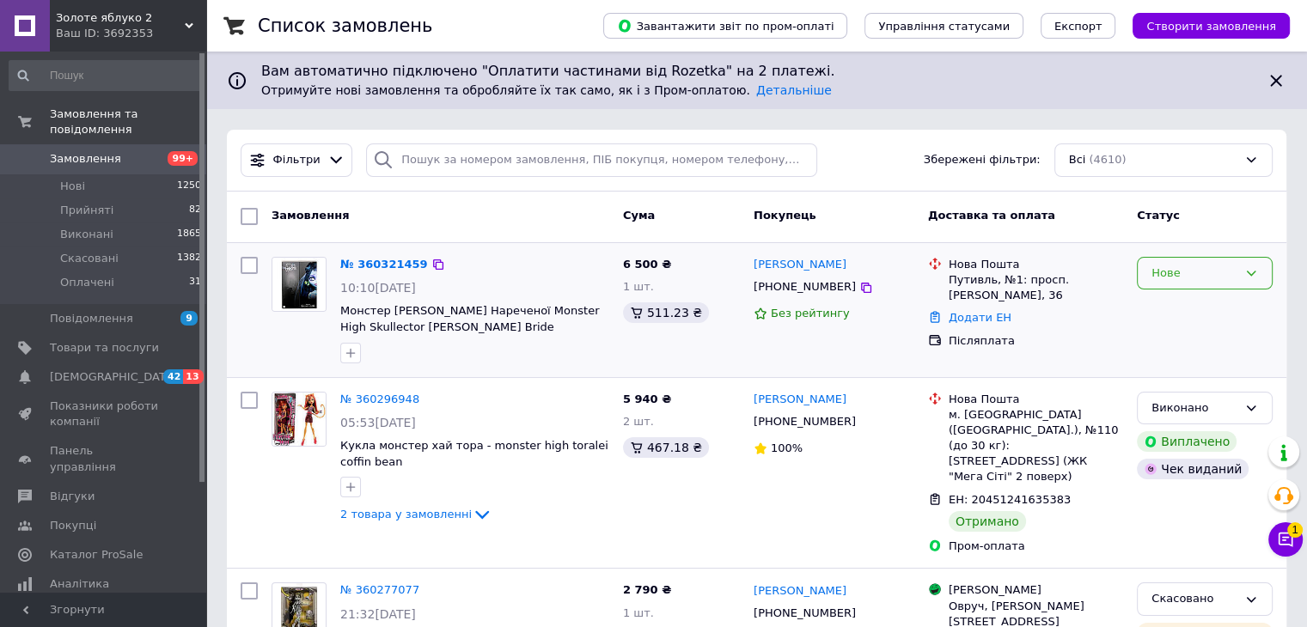
click at [1202, 268] on div "Нове" at bounding box center [1195, 274] width 86 height 18
click at [1169, 369] on li "Скасовано" at bounding box center [1205, 372] width 134 height 32
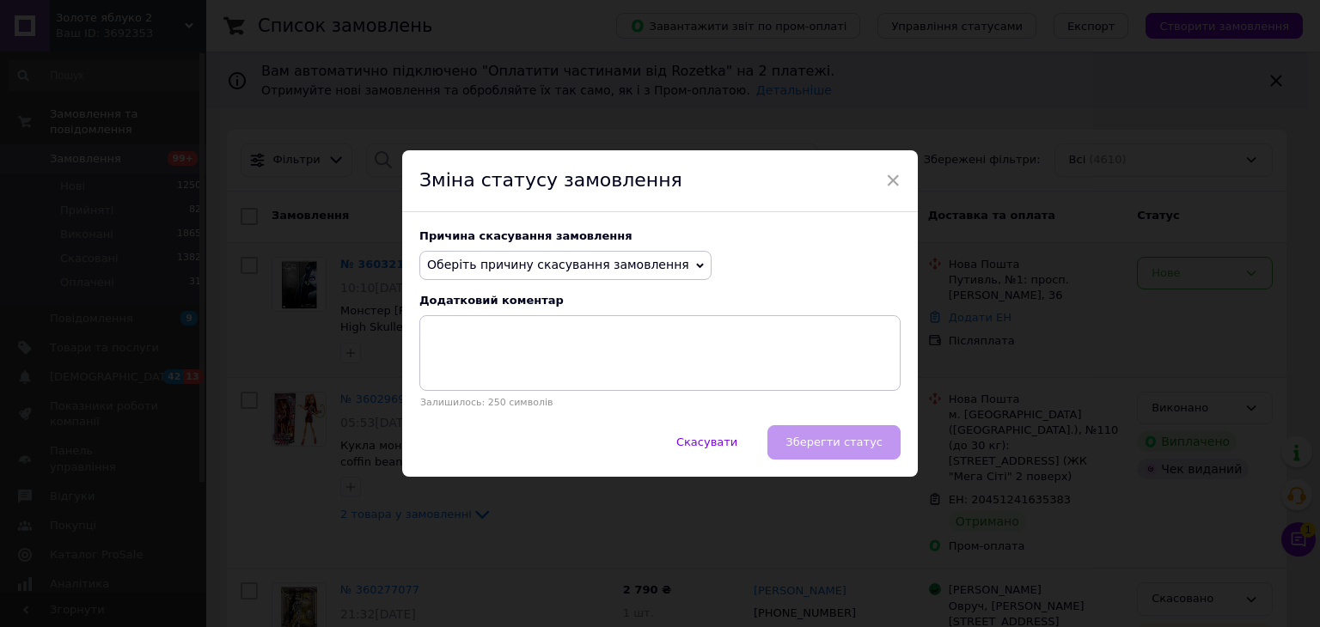
click at [602, 262] on span "Оберіть причину скасування замовлення" at bounding box center [558, 265] width 262 height 14
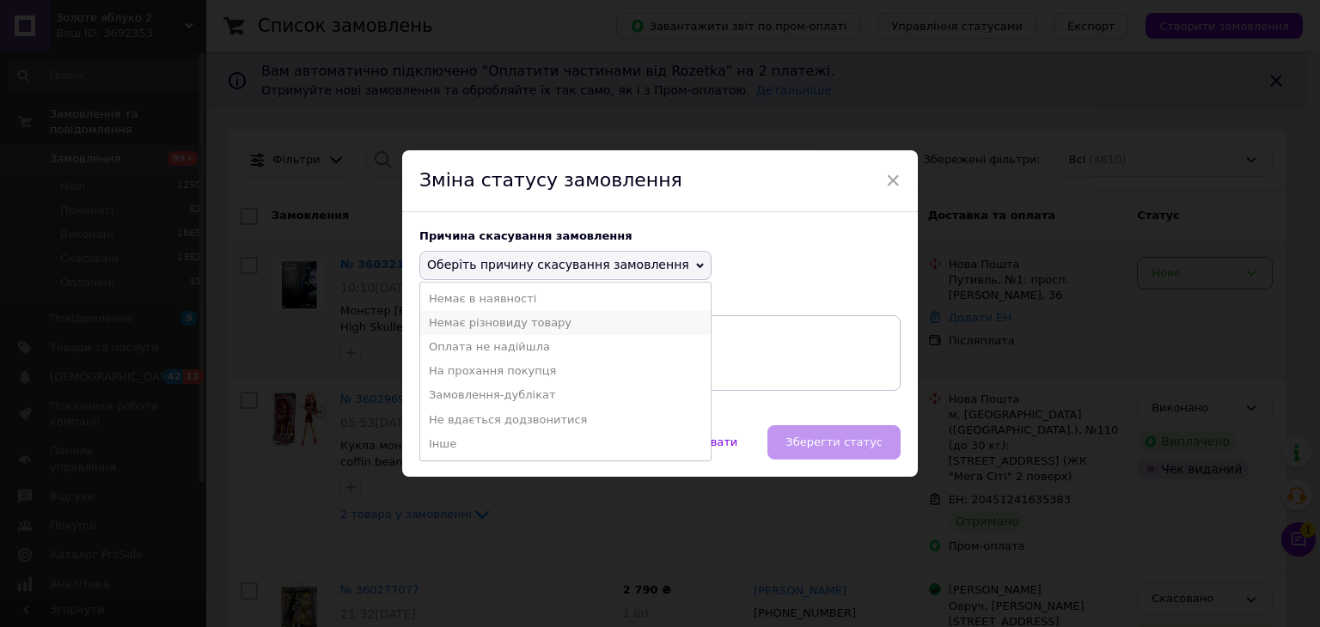
click at [541, 322] on li "Немає різновиду товару" at bounding box center [565, 323] width 291 height 24
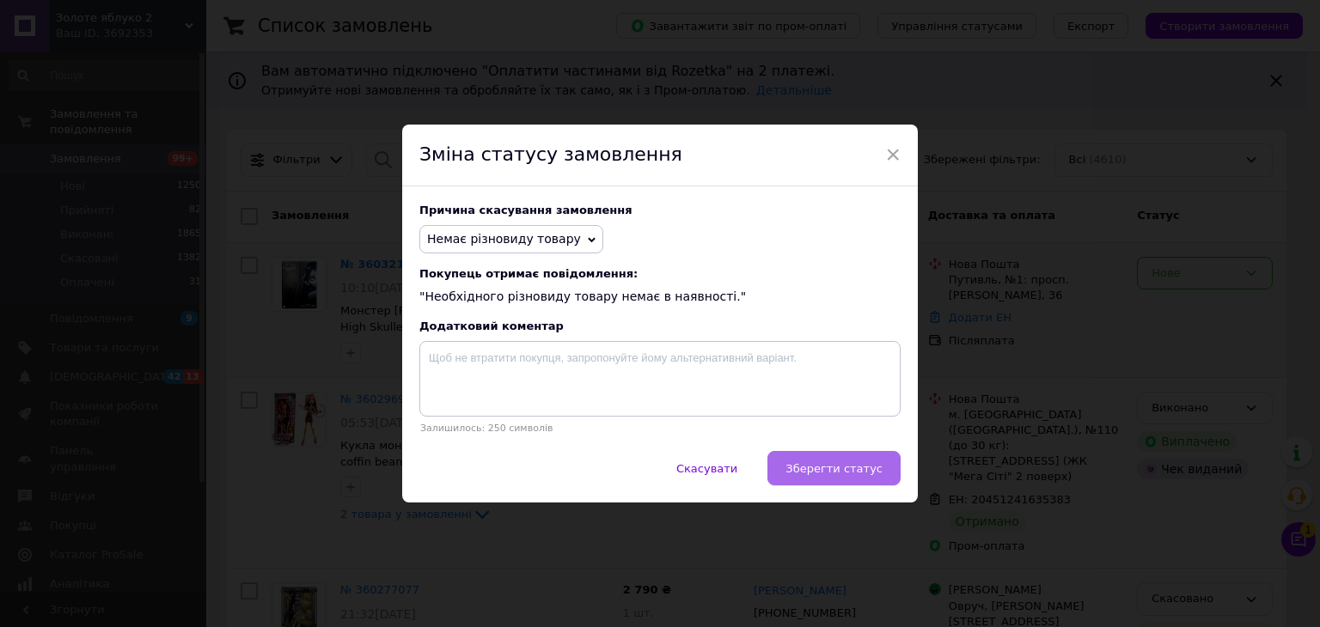
click at [809, 475] on span "Зберегти статус" at bounding box center [834, 468] width 97 height 13
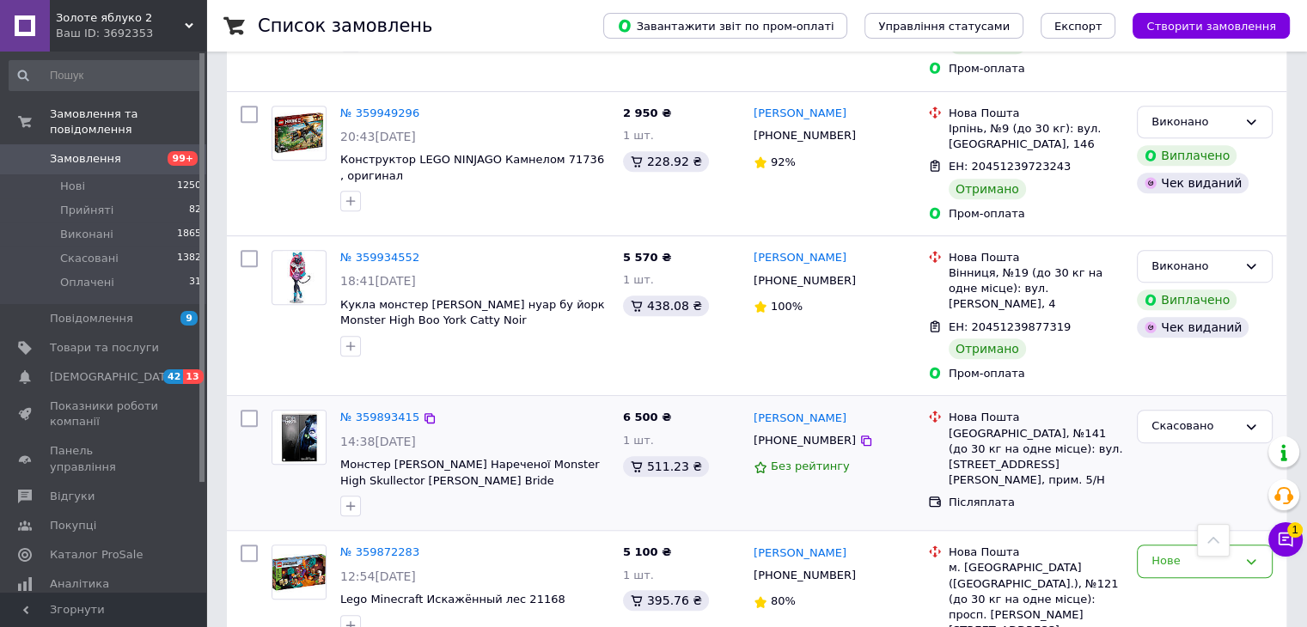
scroll to position [927, 0]
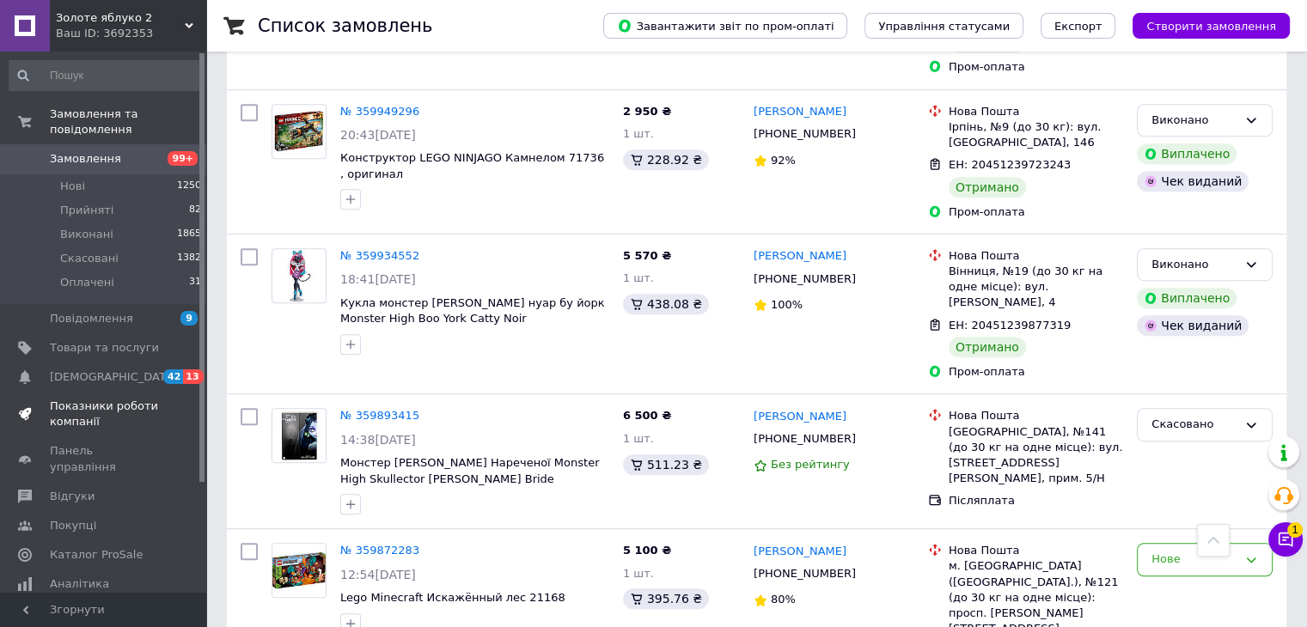
click at [69, 399] on span "Показники роботи компанії" at bounding box center [104, 414] width 109 height 31
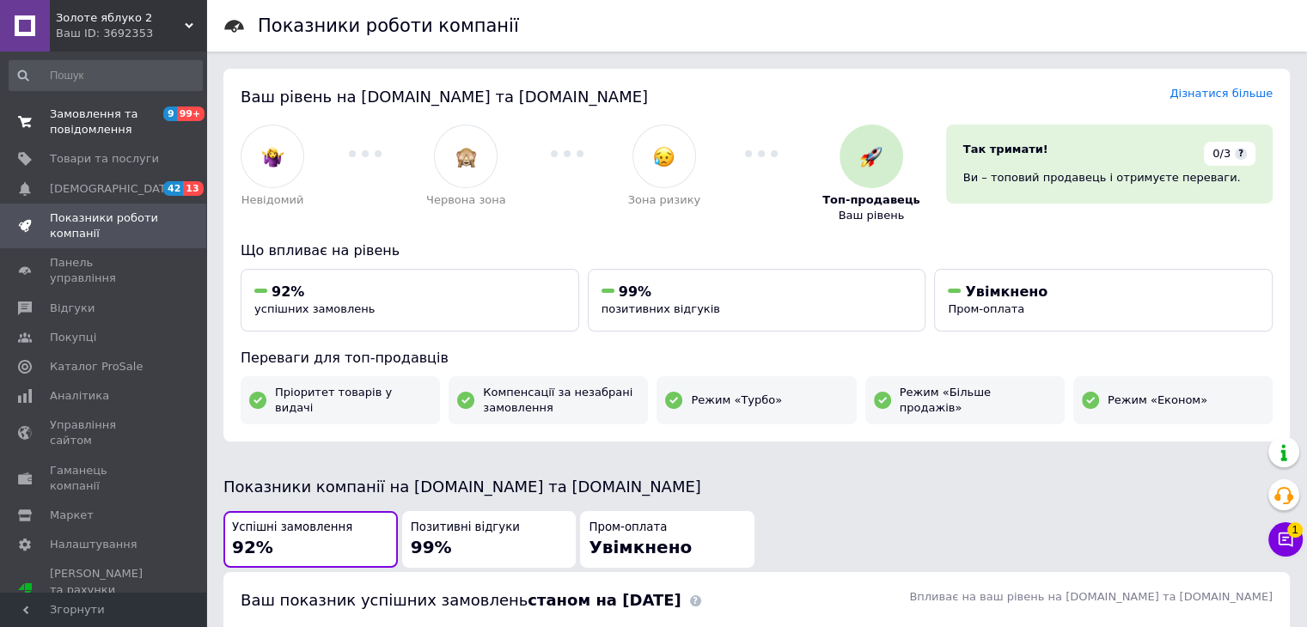
click at [93, 121] on span "Замовлення та повідомлення" at bounding box center [104, 122] width 109 height 31
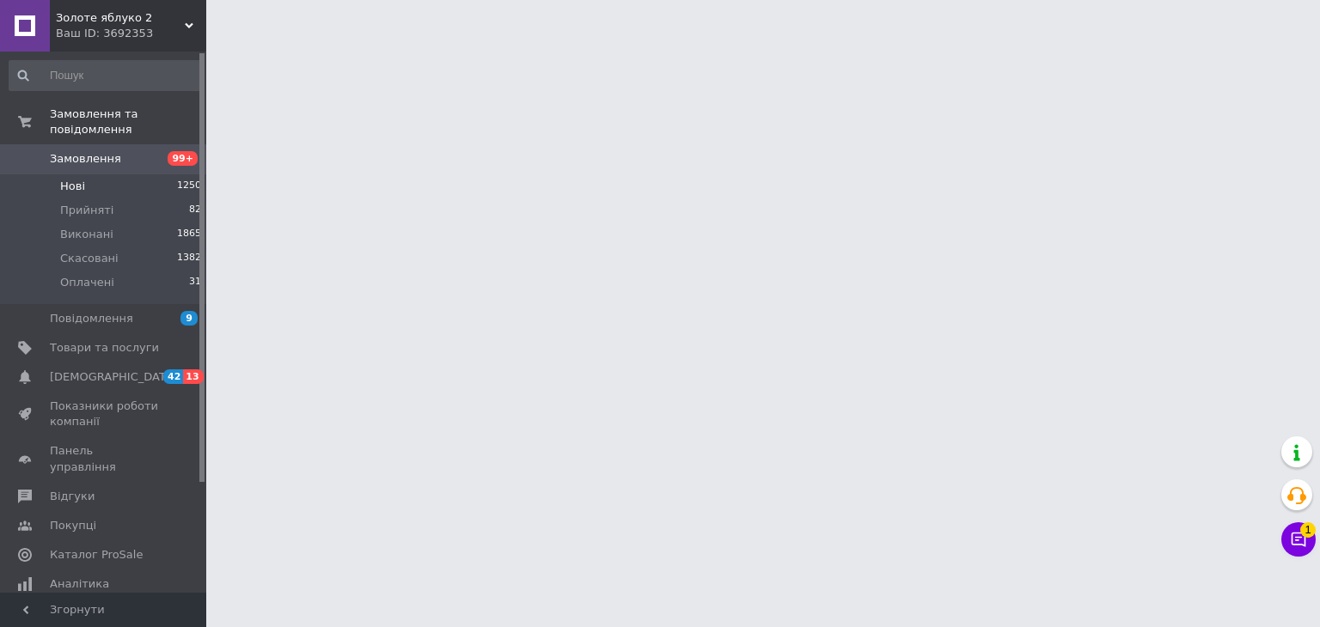
click at [72, 179] on span "Нові" at bounding box center [72, 186] width 25 height 15
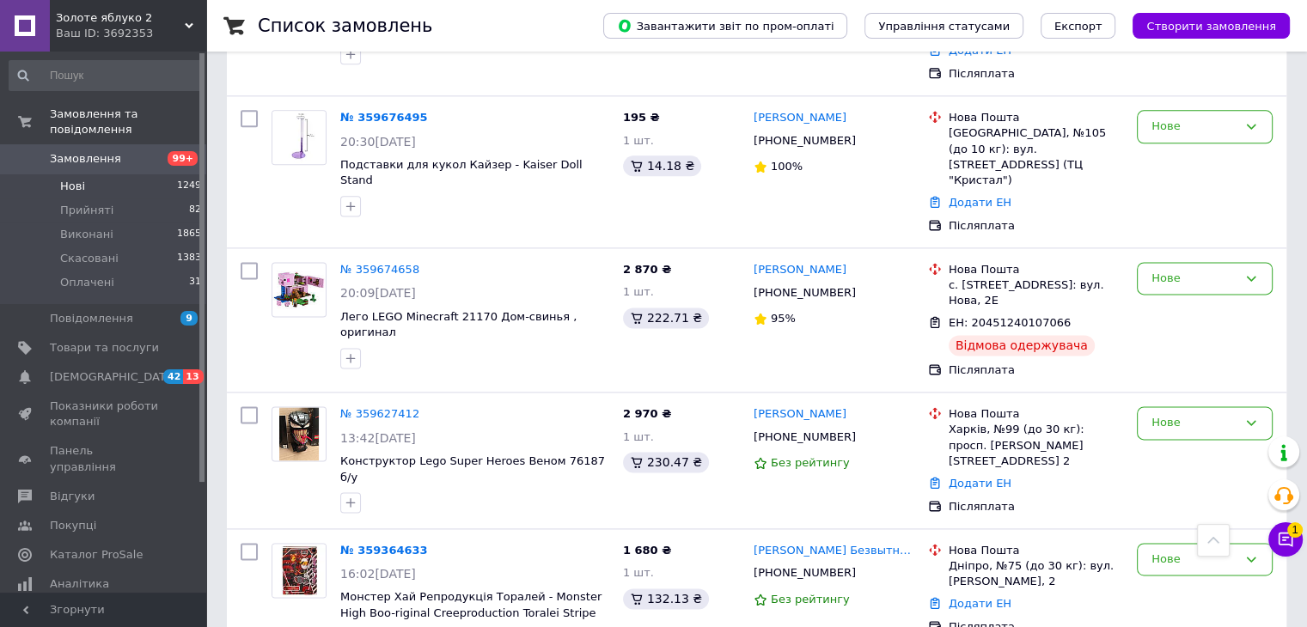
scroll to position [2238, 0]
click at [371, 407] on link "№ 359627412" at bounding box center [379, 413] width 79 height 13
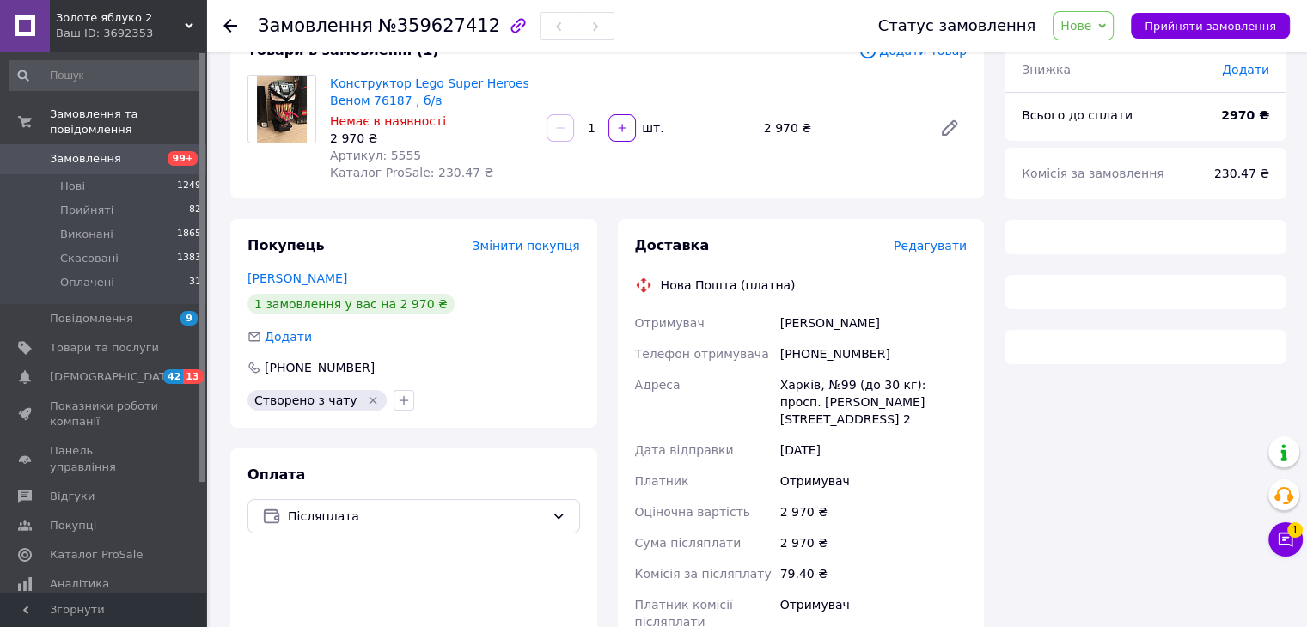
scroll to position [570, 0]
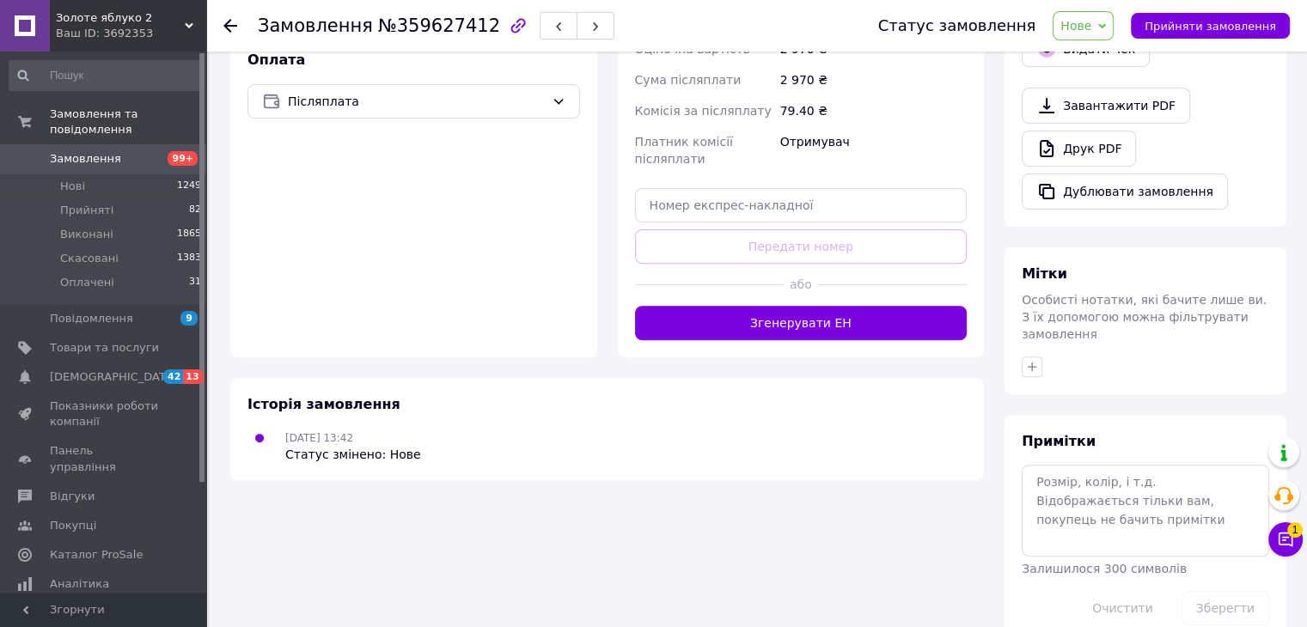
click at [103, 24] on span "Золоте яблуко 2" at bounding box center [120, 17] width 129 height 15
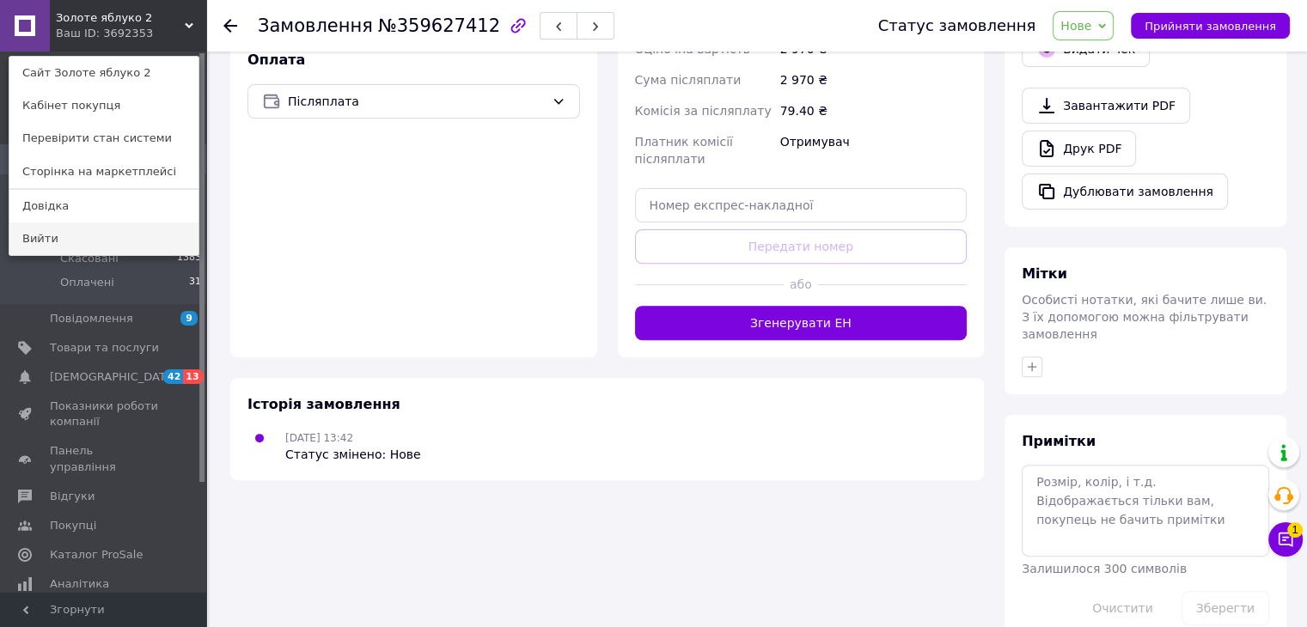
click at [58, 232] on link "Вийти" at bounding box center [103, 239] width 189 height 33
